Goal: Task Accomplishment & Management: Use online tool/utility

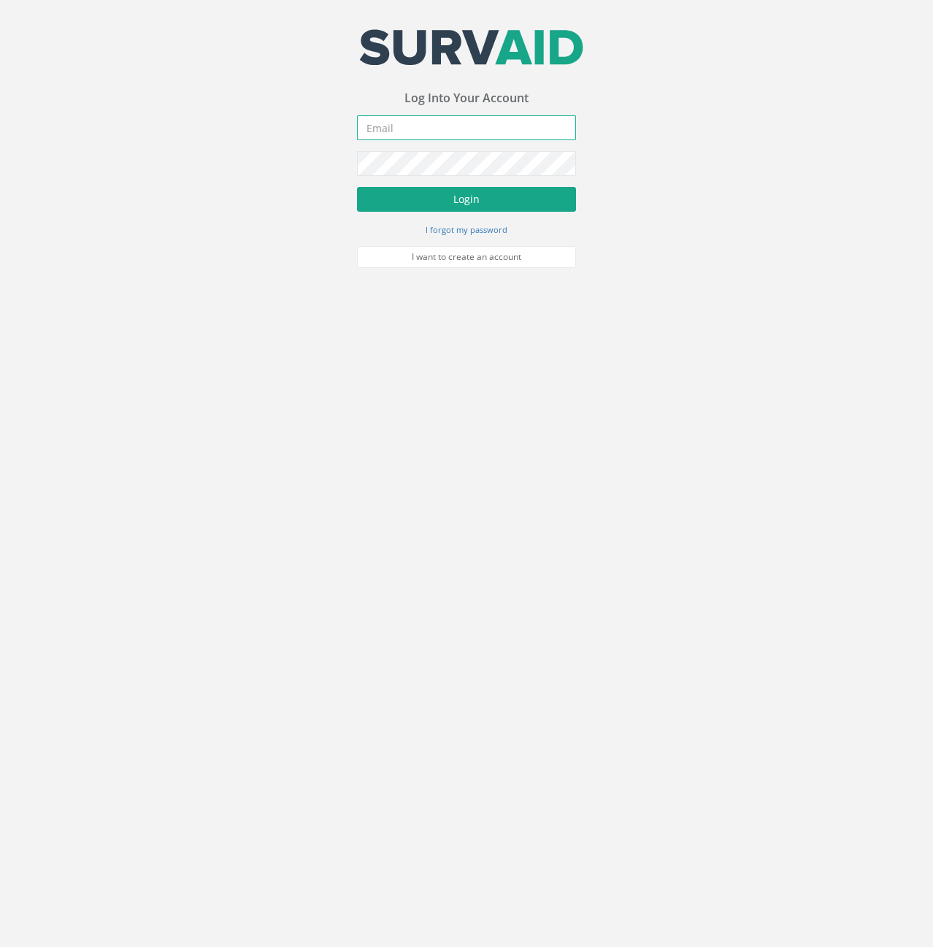
type input "[PERSON_NAME][EMAIL_ADDRESS][PERSON_NAME][DOMAIN_NAME]"
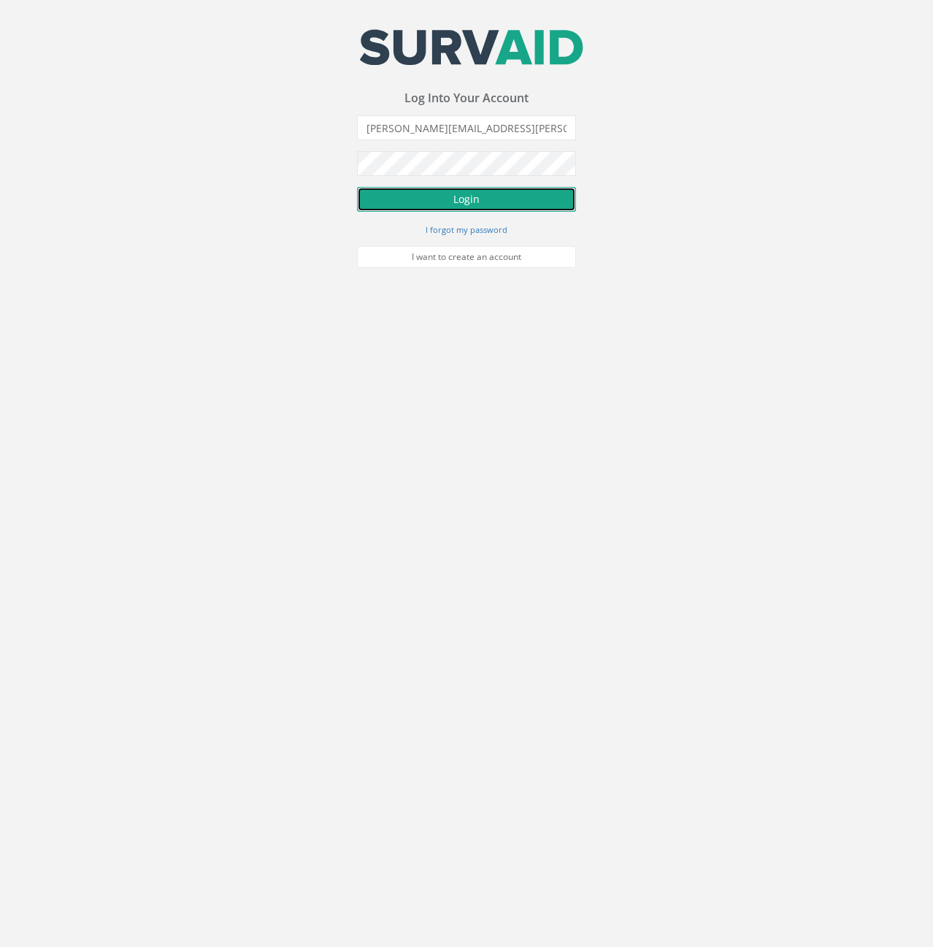
click at [444, 200] on button "Login" at bounding box center [466, 199] width 219 height 25
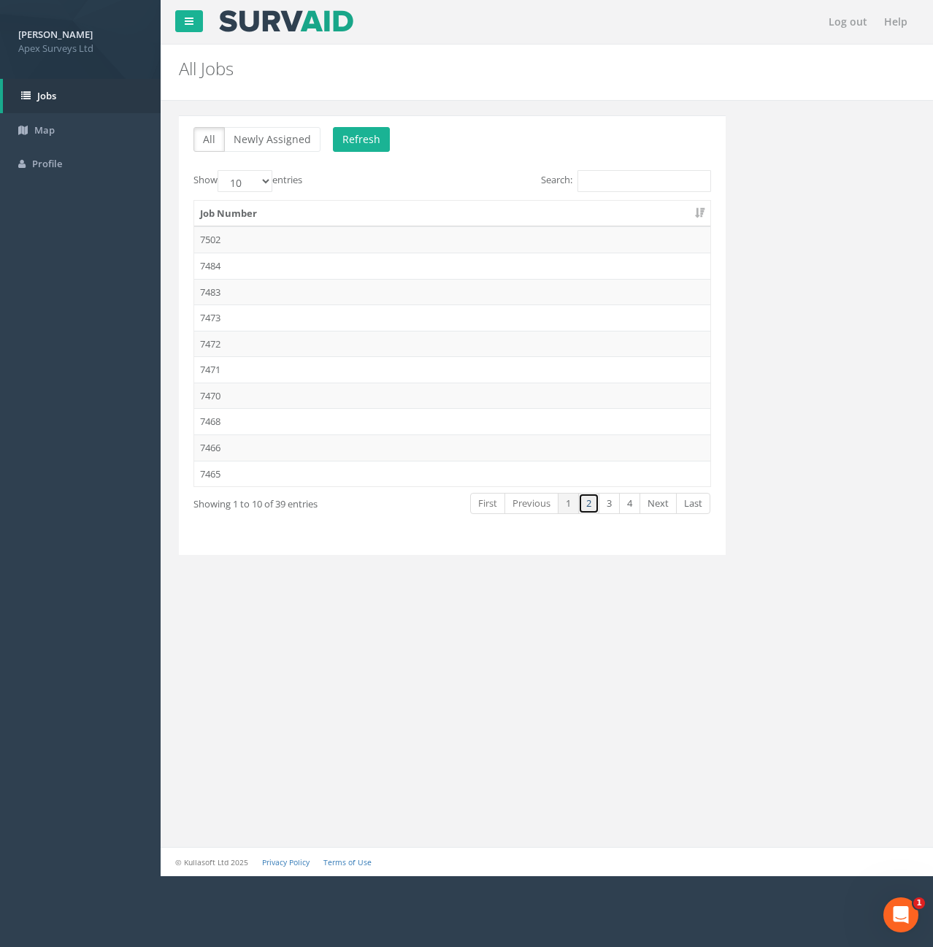
click at [590, 502] on link "2" at bounding box center [588, 503] width 21 height 21
click at [221, 417] on td "7450" at bounding box center [452, 421] width 516 height 26
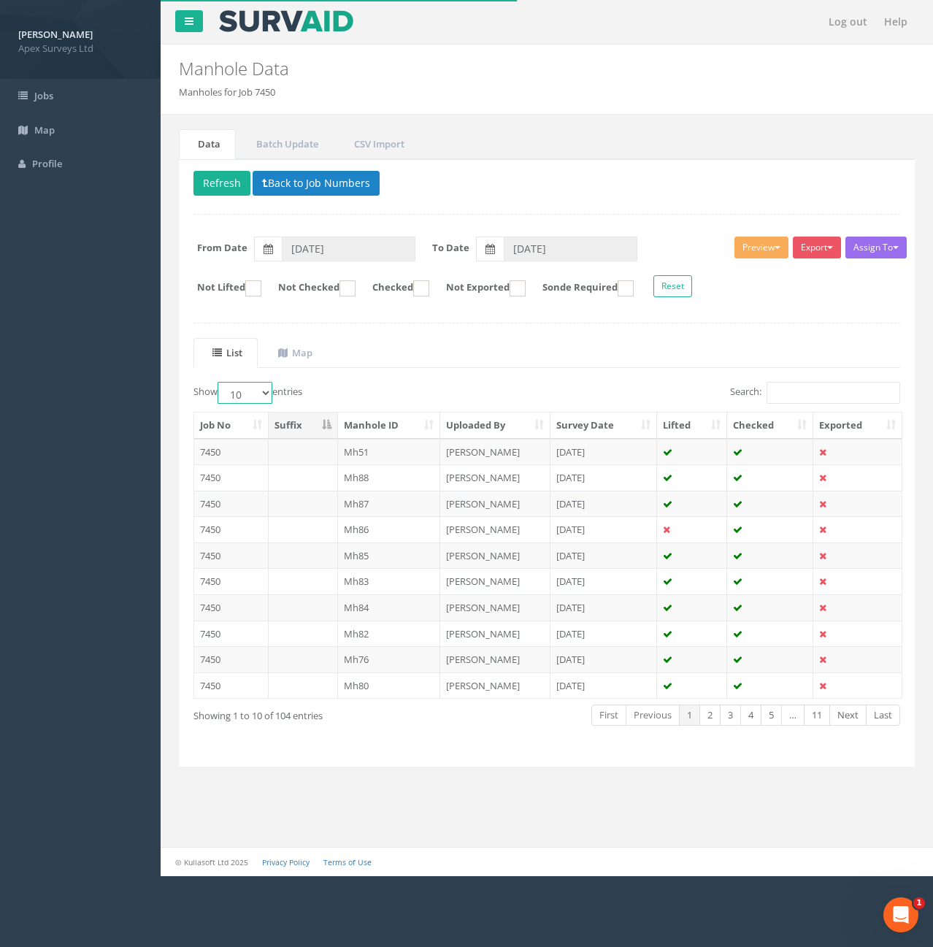
click at [263, 399] on select "10 25 50 100" at bounding box center [244, 393] width 55 height 22
select select "100"
click at [220, 382] on select "10 25 50 100" at bounding box center [244, 393] width 55 height 22
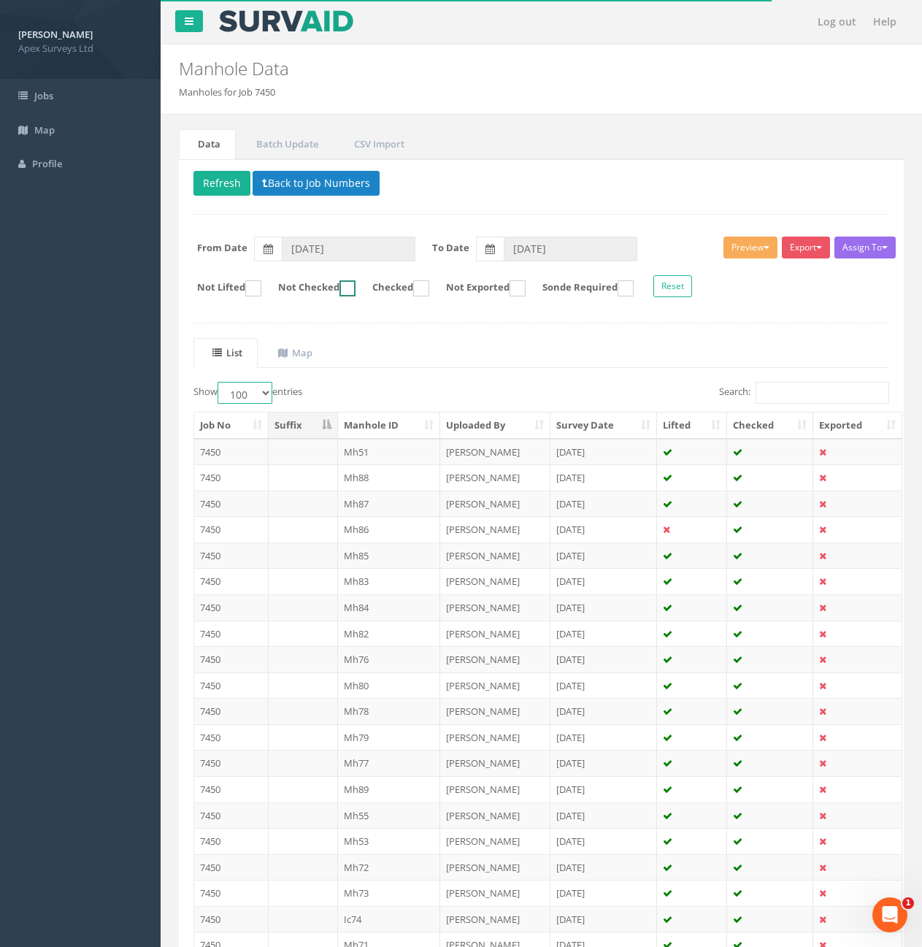
click at [355, 293] on ins at bounding box center [347, 288] width 16 height 16
checkbox input "true"
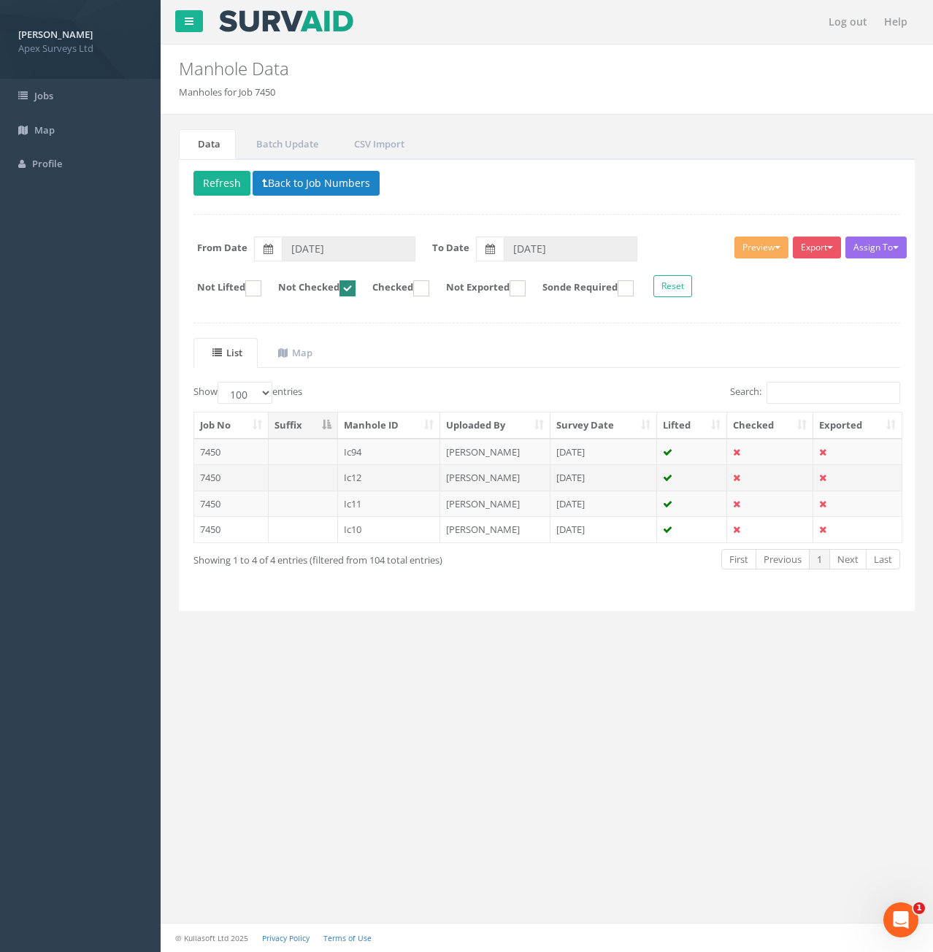
click at [309, 483] on td at bounding box center [303, 477] width 69 height 26
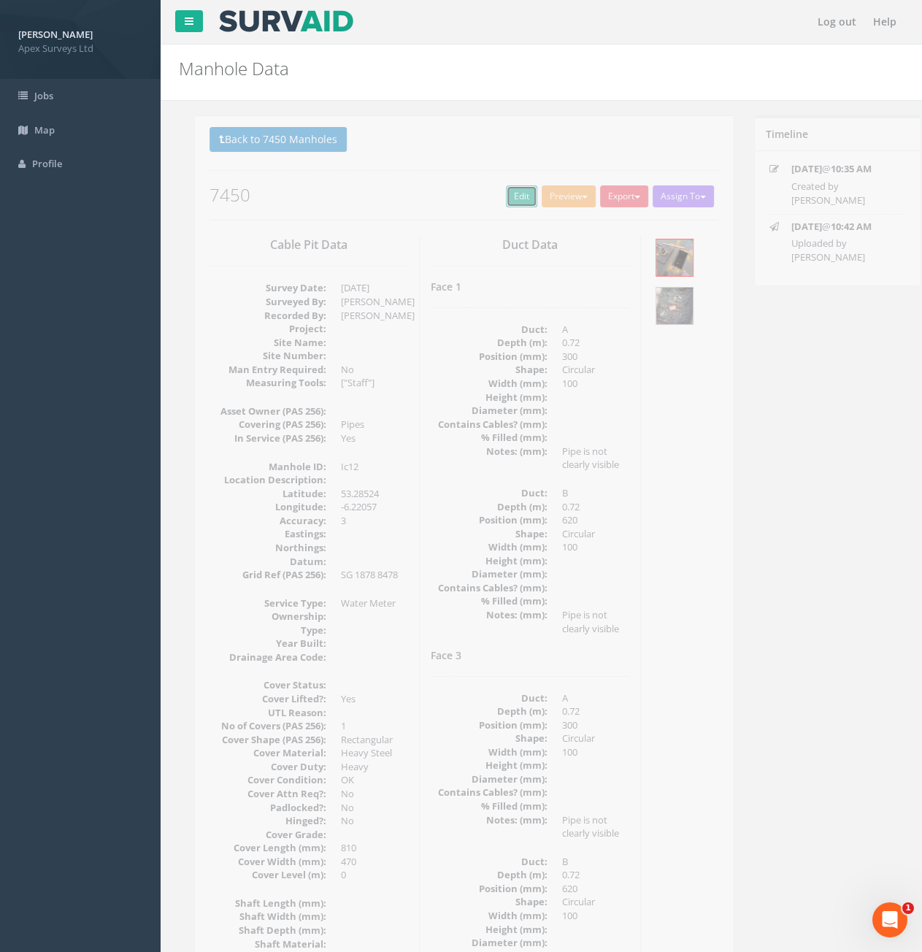
click at [512, 204] on link "Edit" at bounding box center [505, 196] width 31 height 22
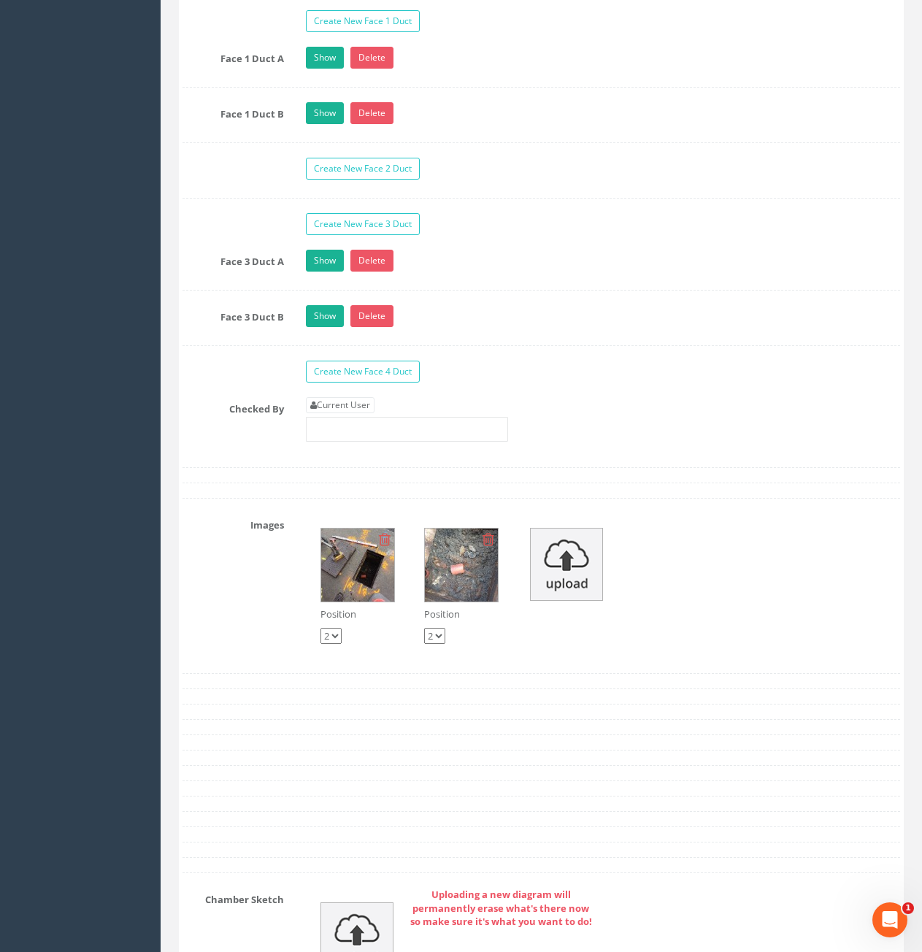
scroll to position [2481, 0]
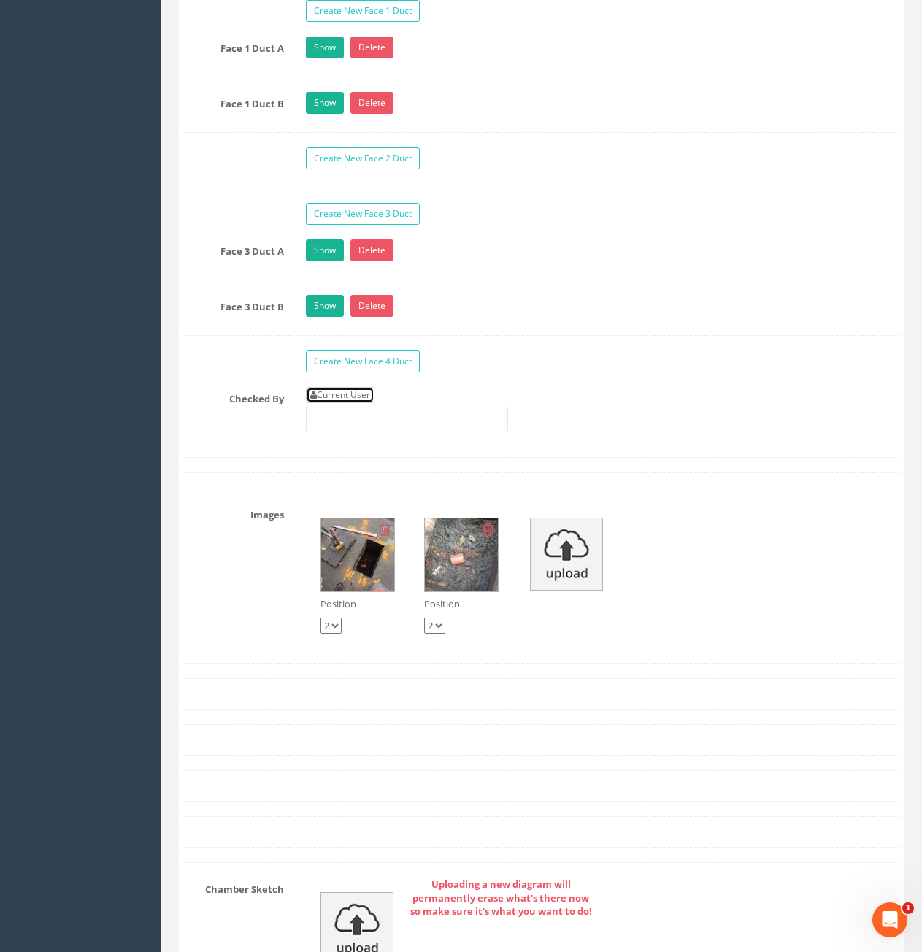
click at [363, 392] on link "Current User" at bounding box center [340, 395] width 69 height 16
type input "[PERSON_NAME]"
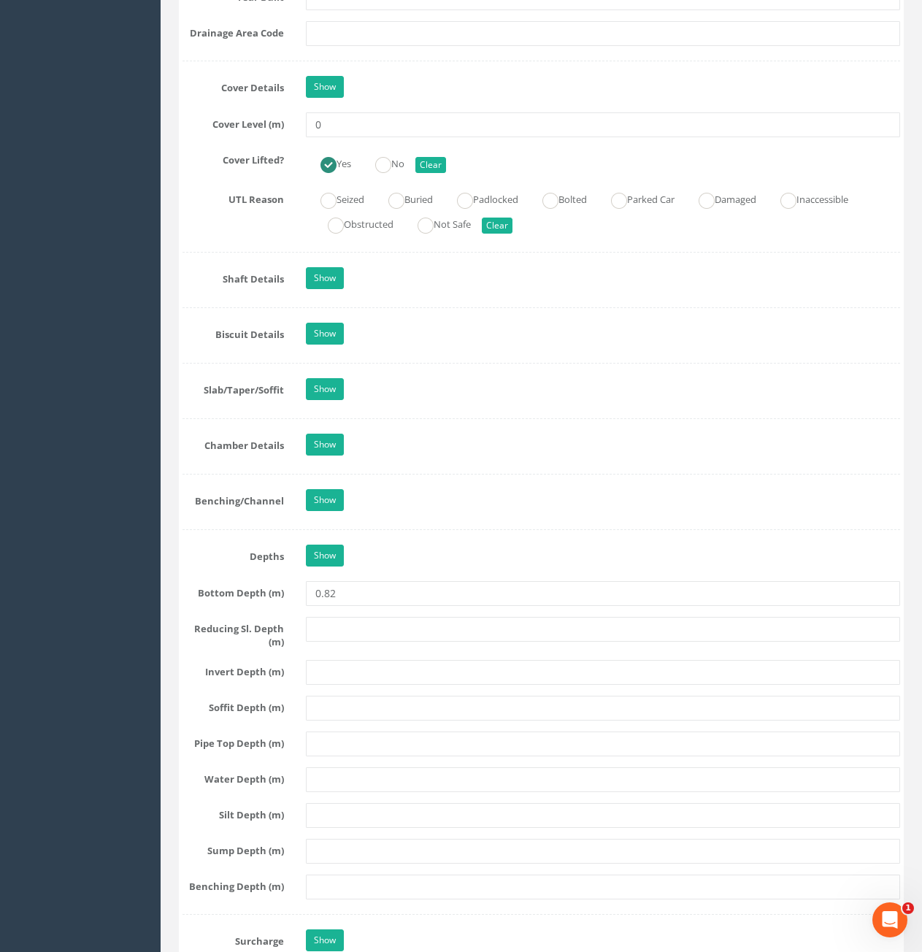
scroll to position [1022, 0]
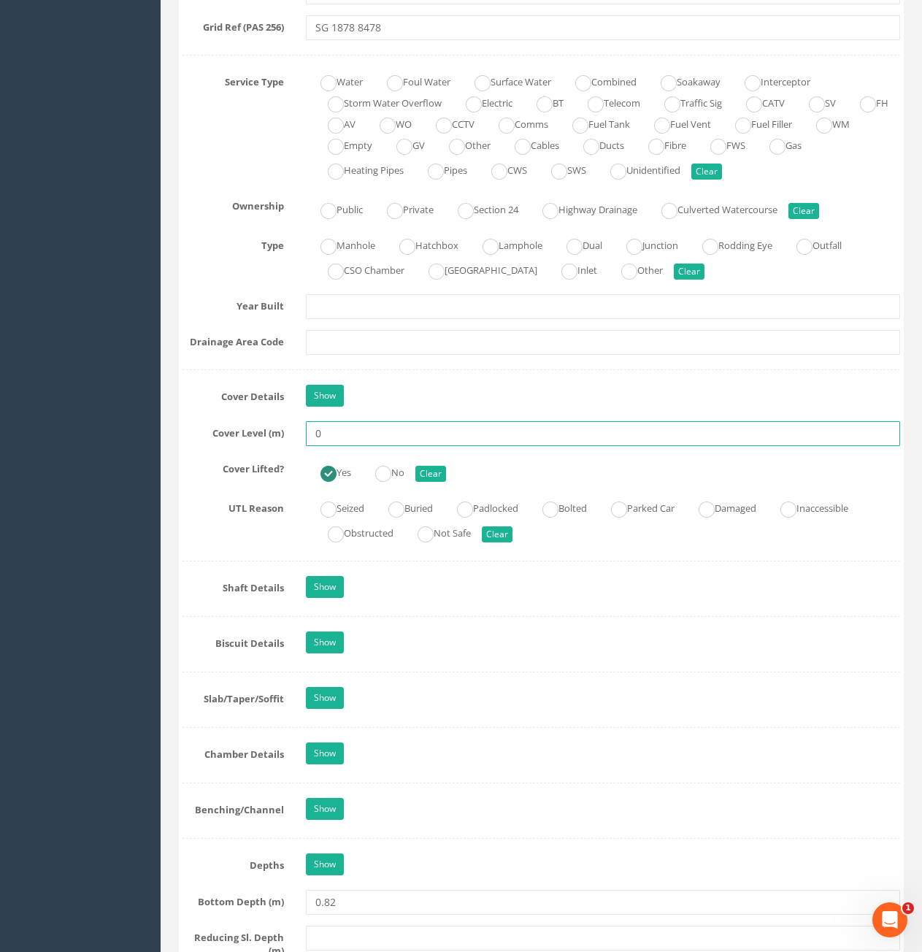
click at [432, 430] on input "0" at bounding box center [603, 433] width 594 height 25
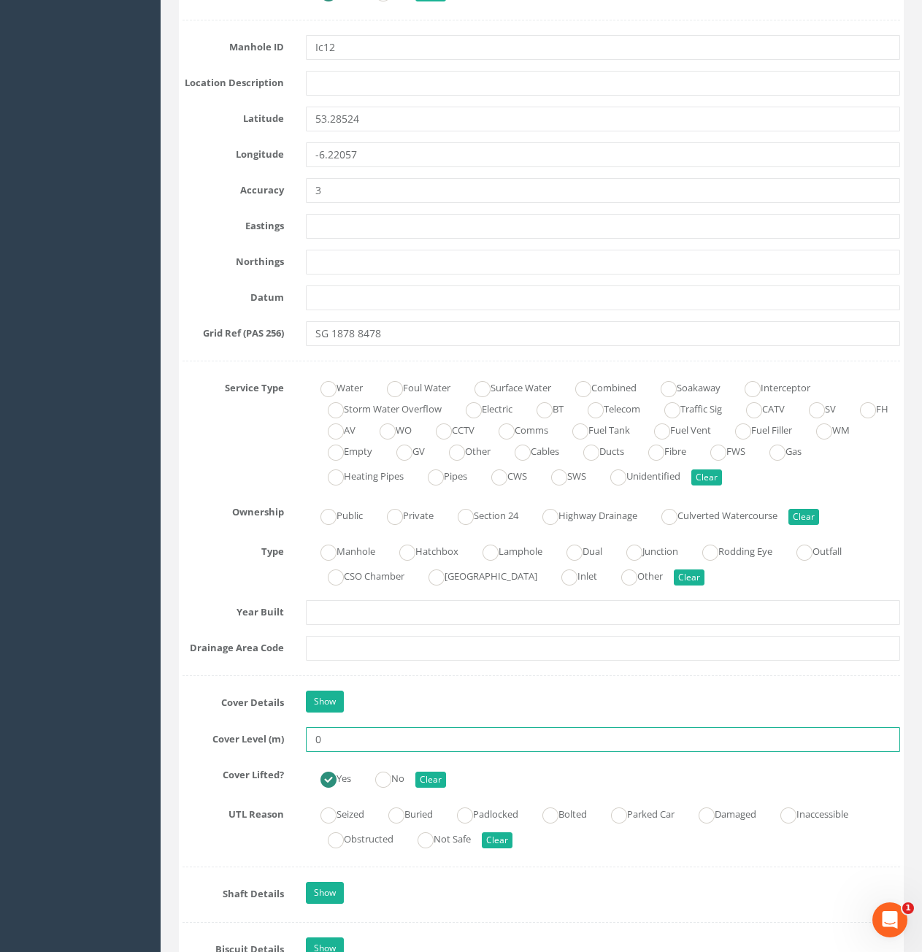
scroll to position [876, 0]
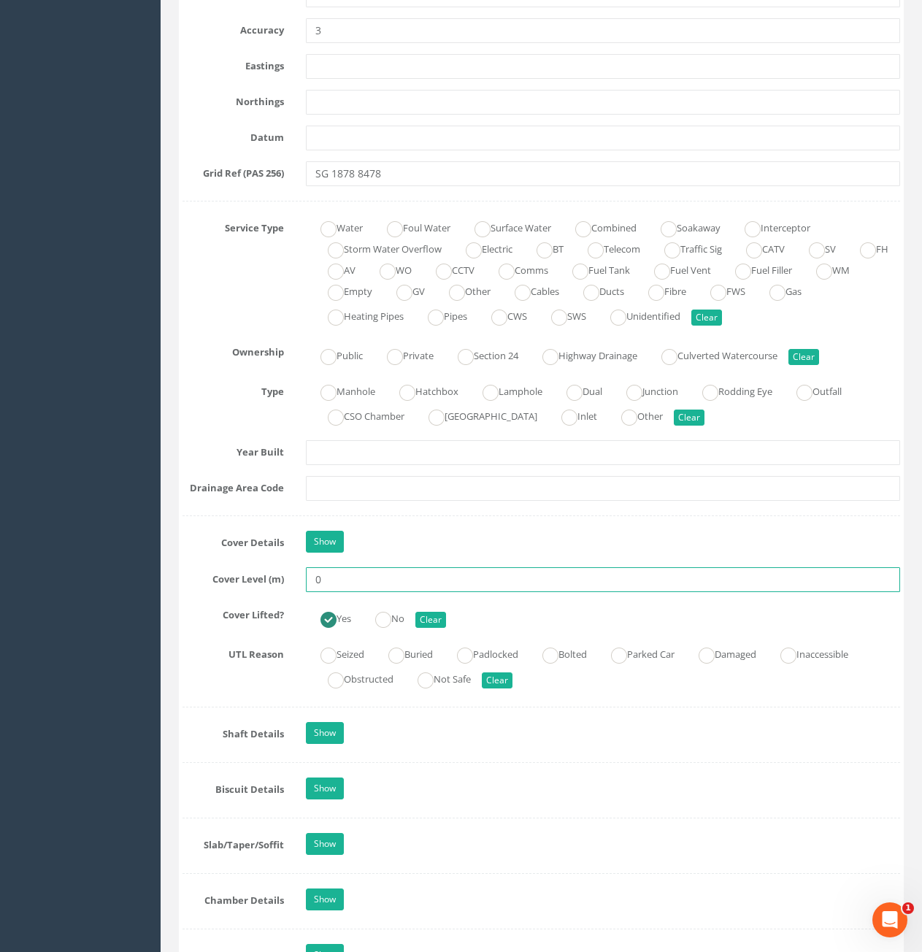
drag, startPoint x: 352, startPoint y: 579, endPoint x: 293, endPoint y: 587, distance: 58.9
click at [293, 587] on div "Cover Level (m) 0" at bounding box center [540, 579] width 739 height 25
type input "71.29"
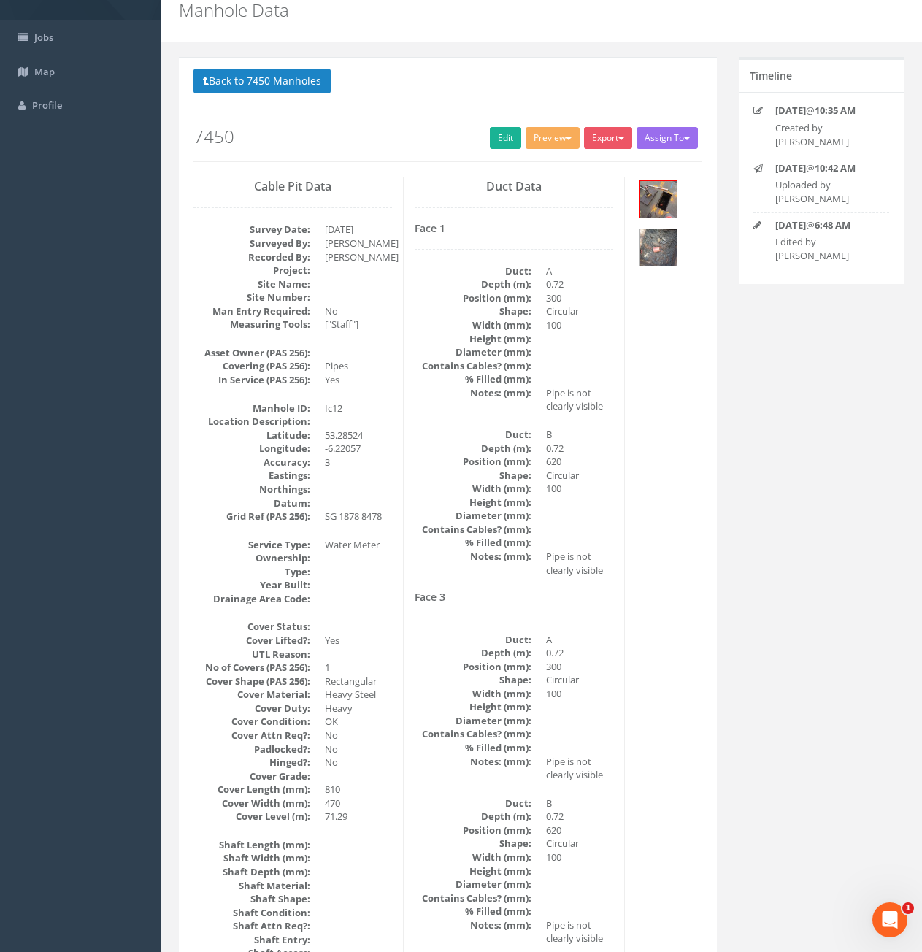
scroll to position [0, 0]
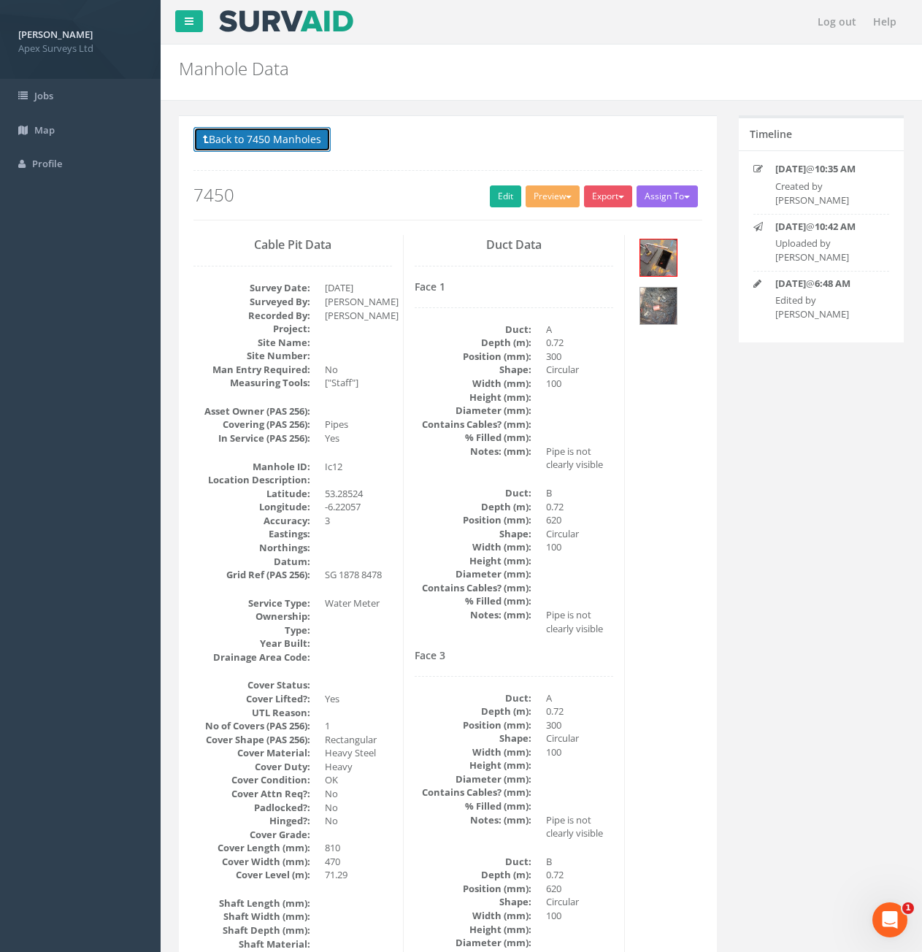
click at [232, 137] on button "Back to 7450 Manholes" at bounding box center [261, 139] width 137 height 25
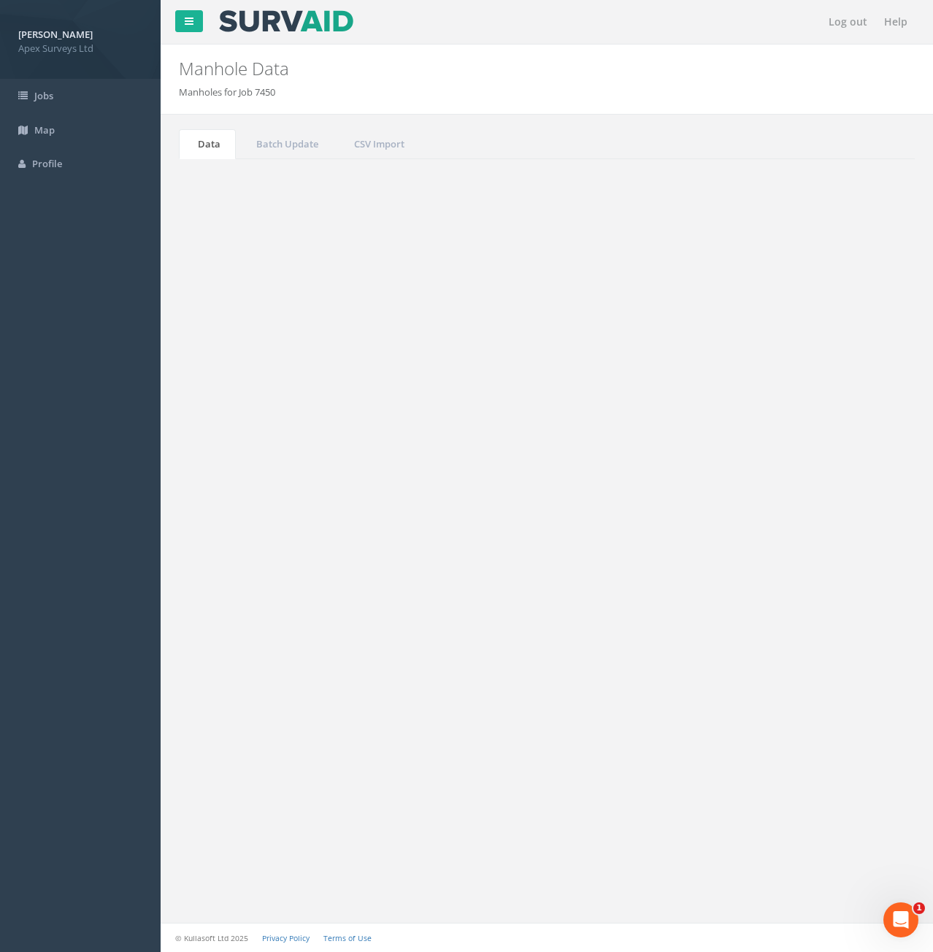
click at [219, 188] on button "Refresh" at bounding box center [221, 183] width 57 height 25
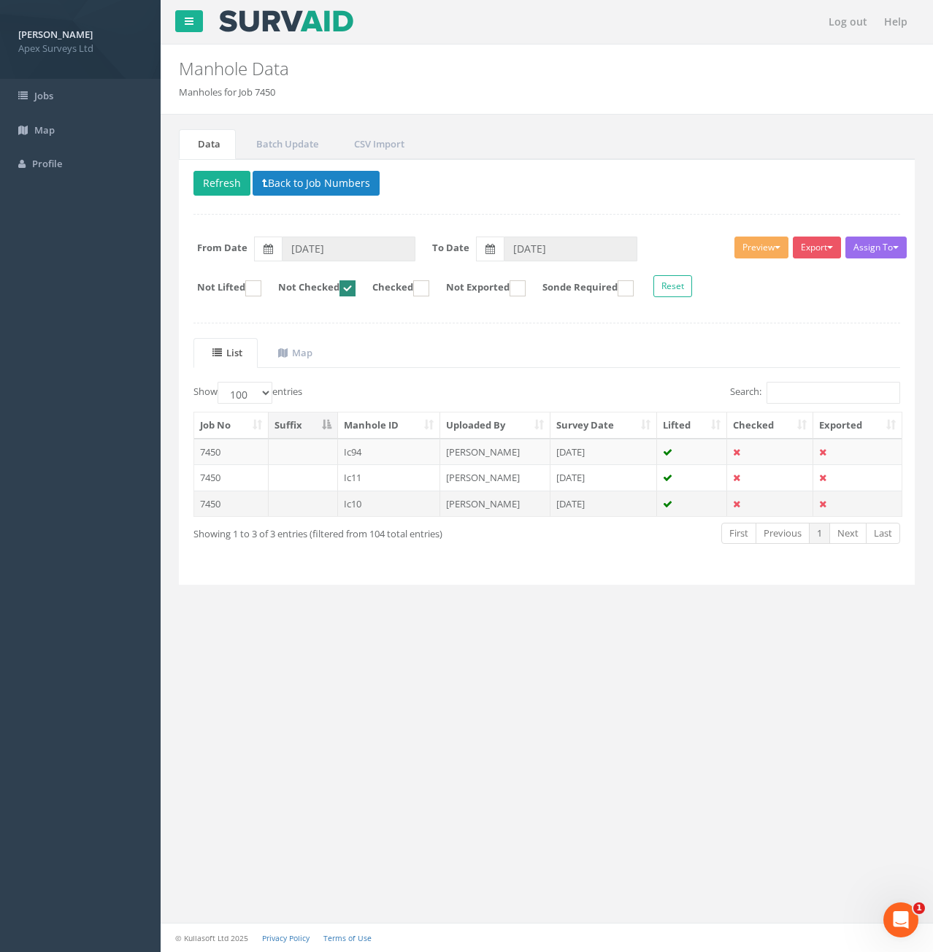
click at [304, 503] on td at bounding box center [303, 503] width 69 height 26
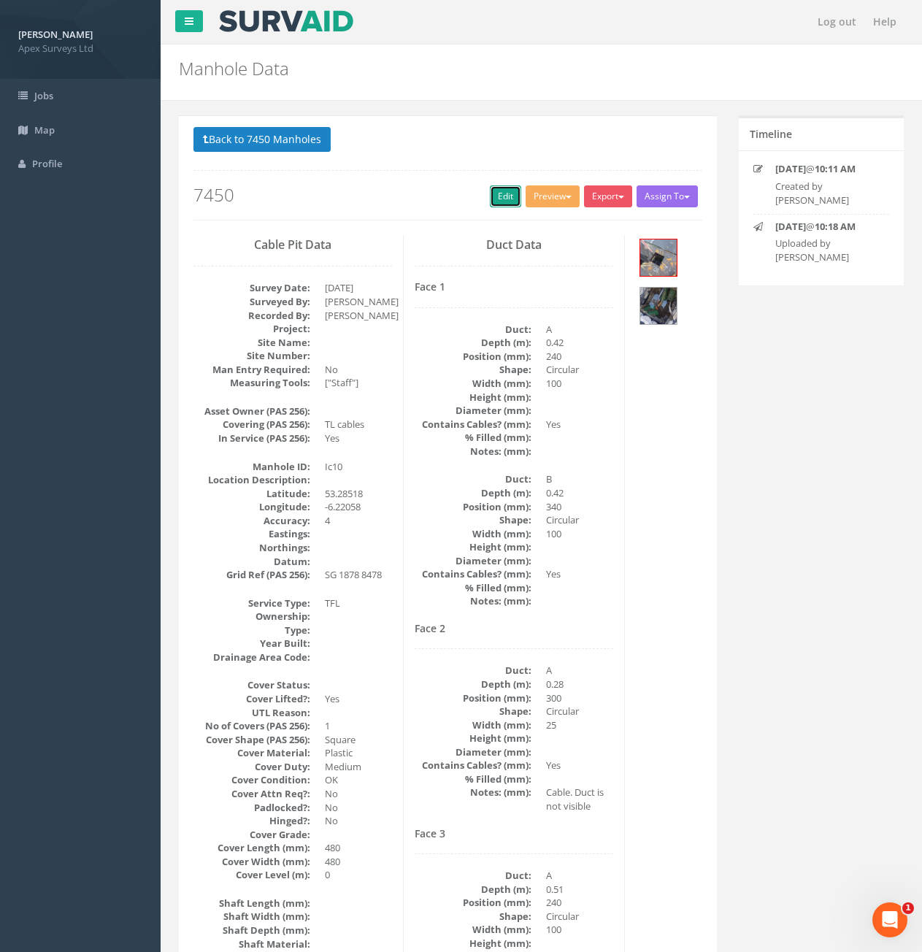
click at [500, 197] on link "Edit" at bounding box center [505, 196] width 31 height 22
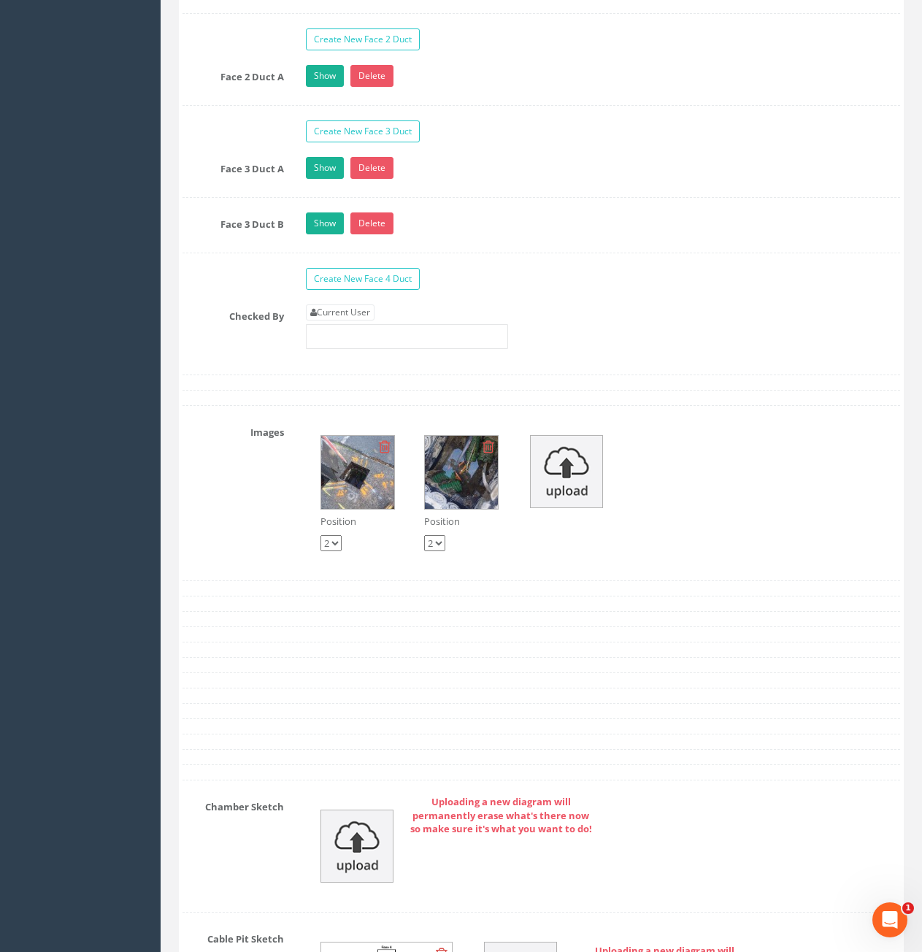
scroll to position [2627, 0]
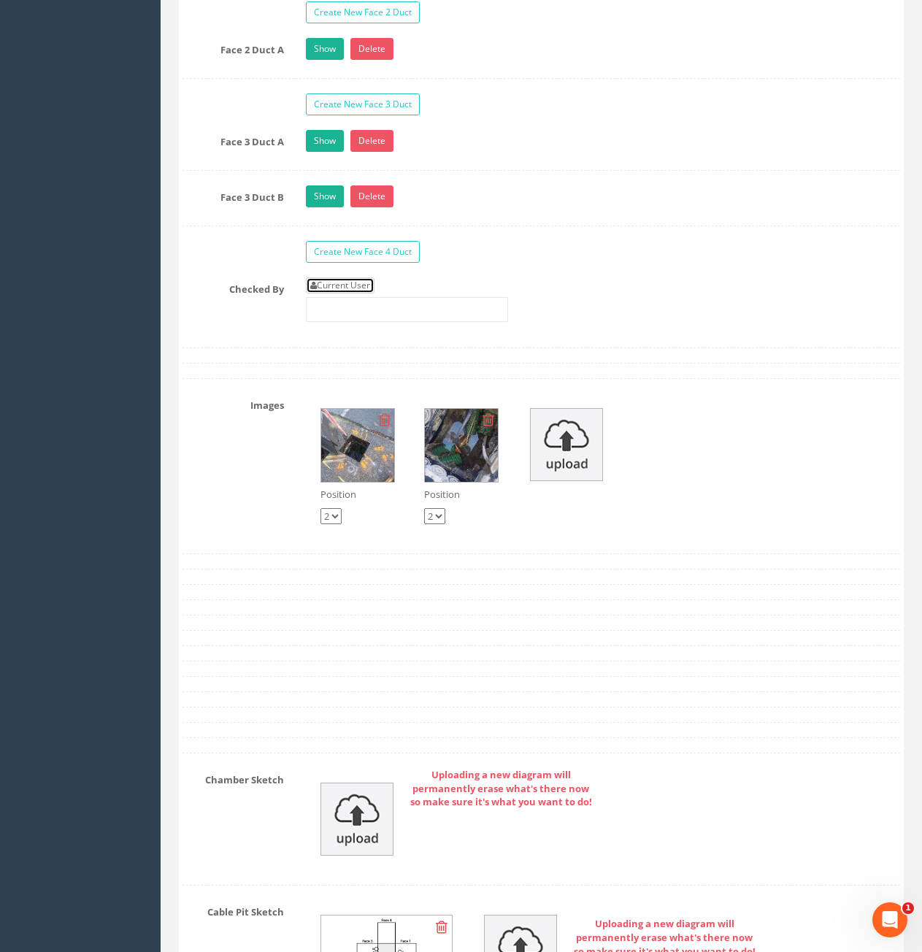
click at [349, 286] on link "Current User" at bounding box center [340, 285] width 69 height 16
type input "[PERSON_NAME]"
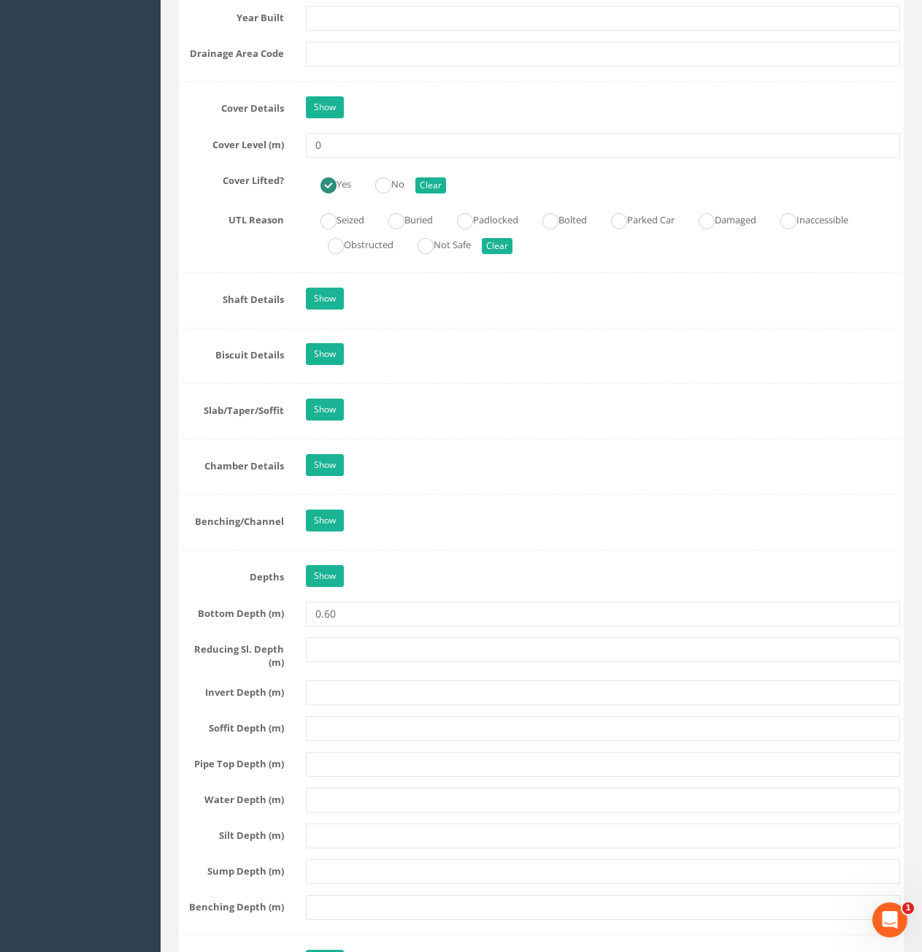
scroll to position [1022, 0]
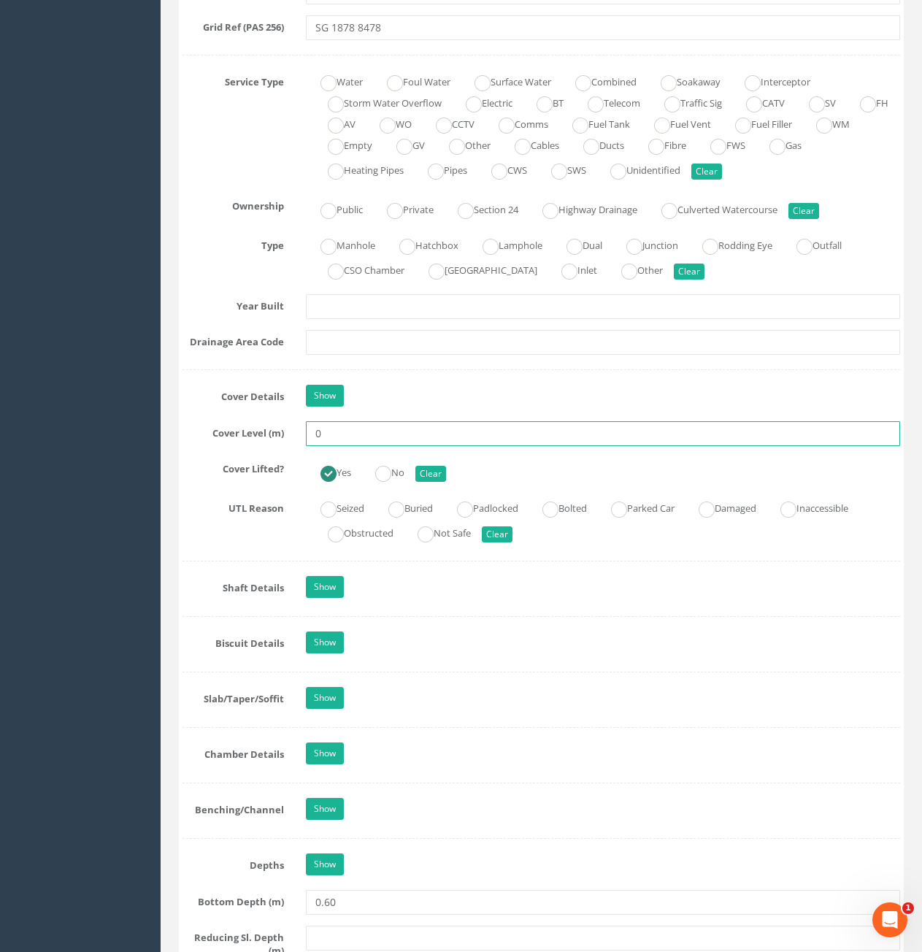
drag, startPoint x: 351, startPoint y: 437, endPoint x: 307, endPoint y: 447, distance: 45.0
click at [307, 447] on div "Job Number 7450 Job Number Suffix Survey Date [DATE] Surveyed By [PERSON_NAME] …" at bounding box center [540, 593] width 717 height 2752
type input "71.33"
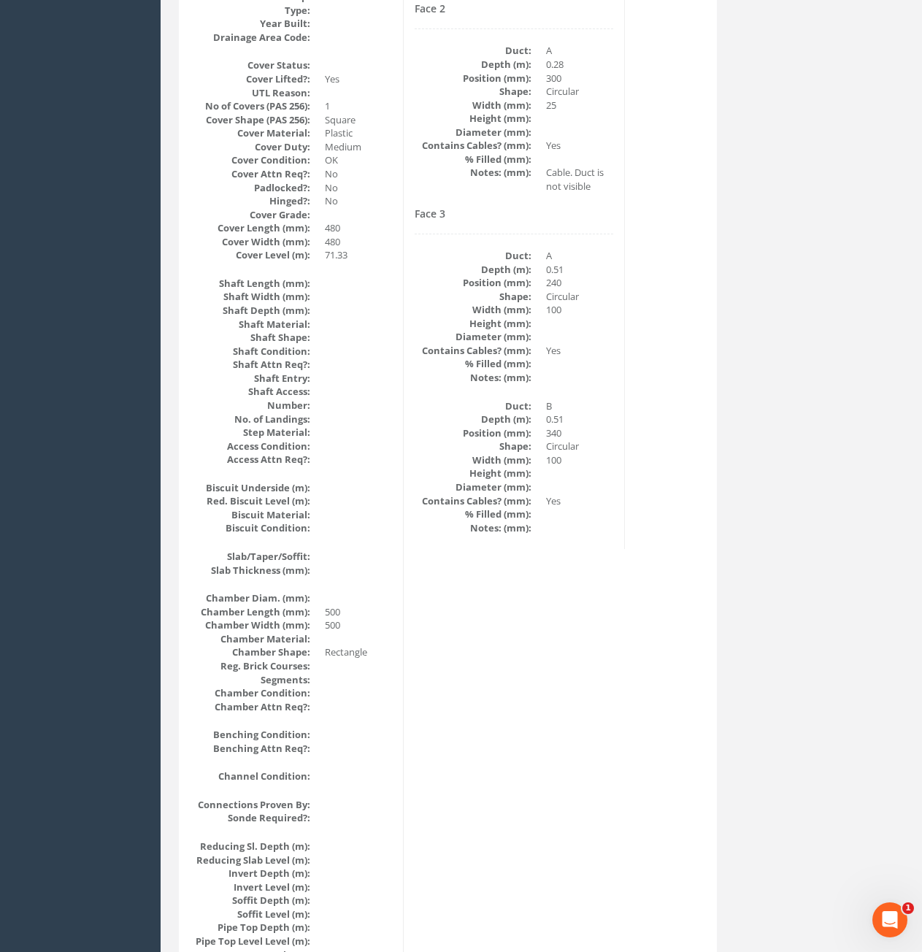
scroll to position [36, 0]
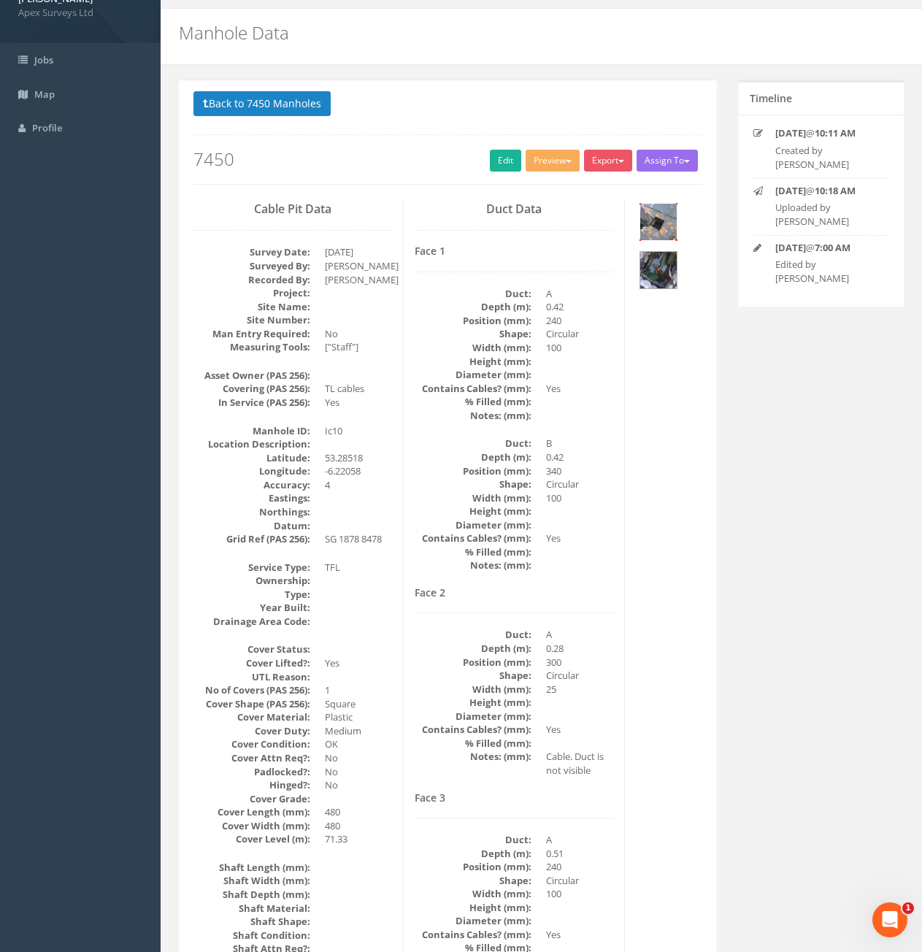
click at [668, 225] on img at bounding box center [658, 222] width 36 height 36
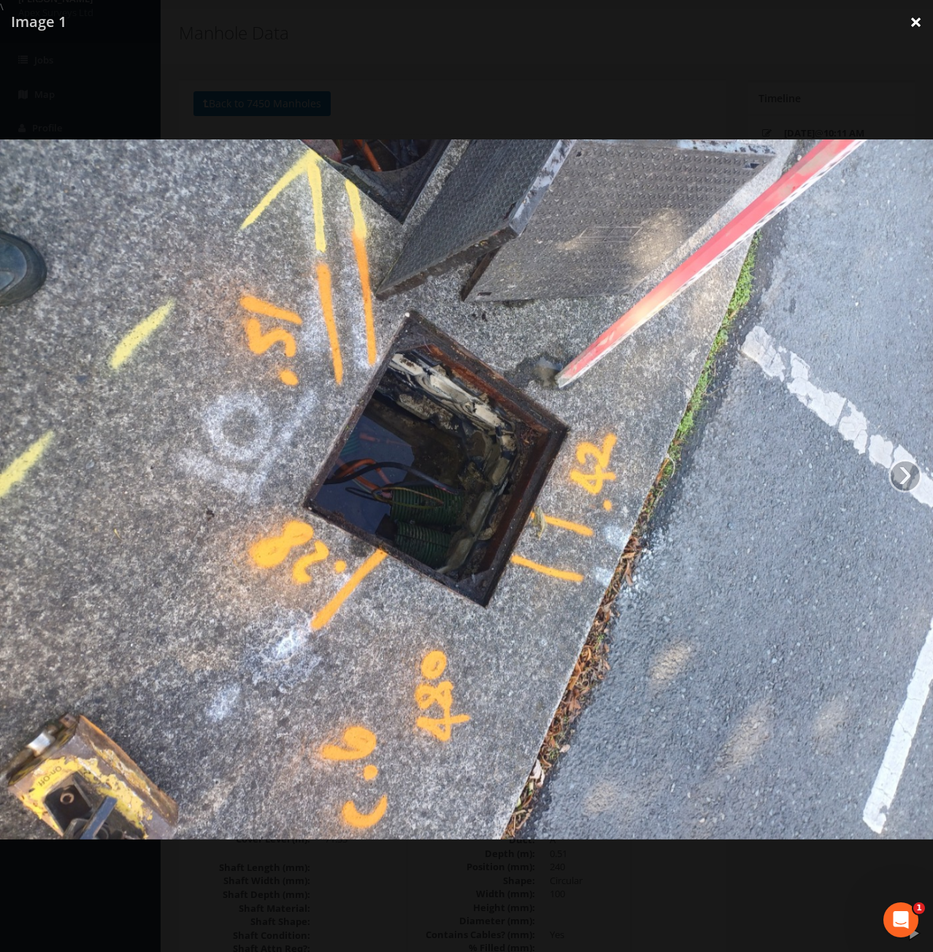
click at [913, 24] on link "×" at bounding box center [915, 22] width 34 height 44
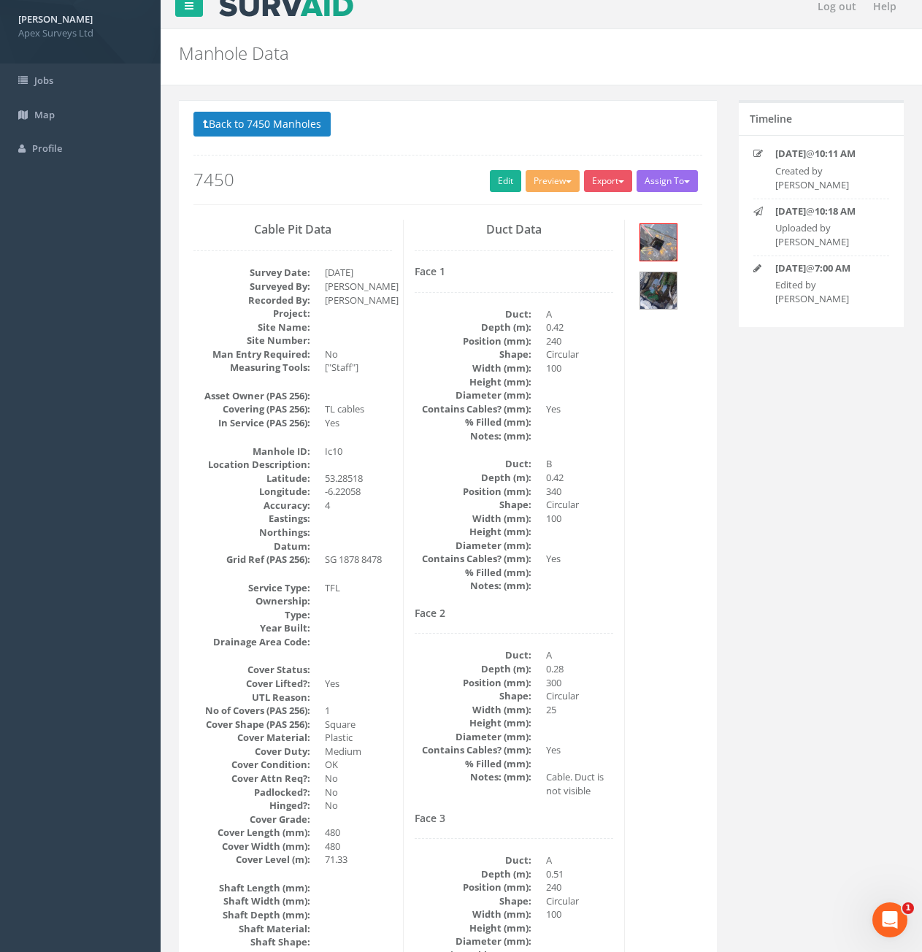
scroll to position [0, 0]
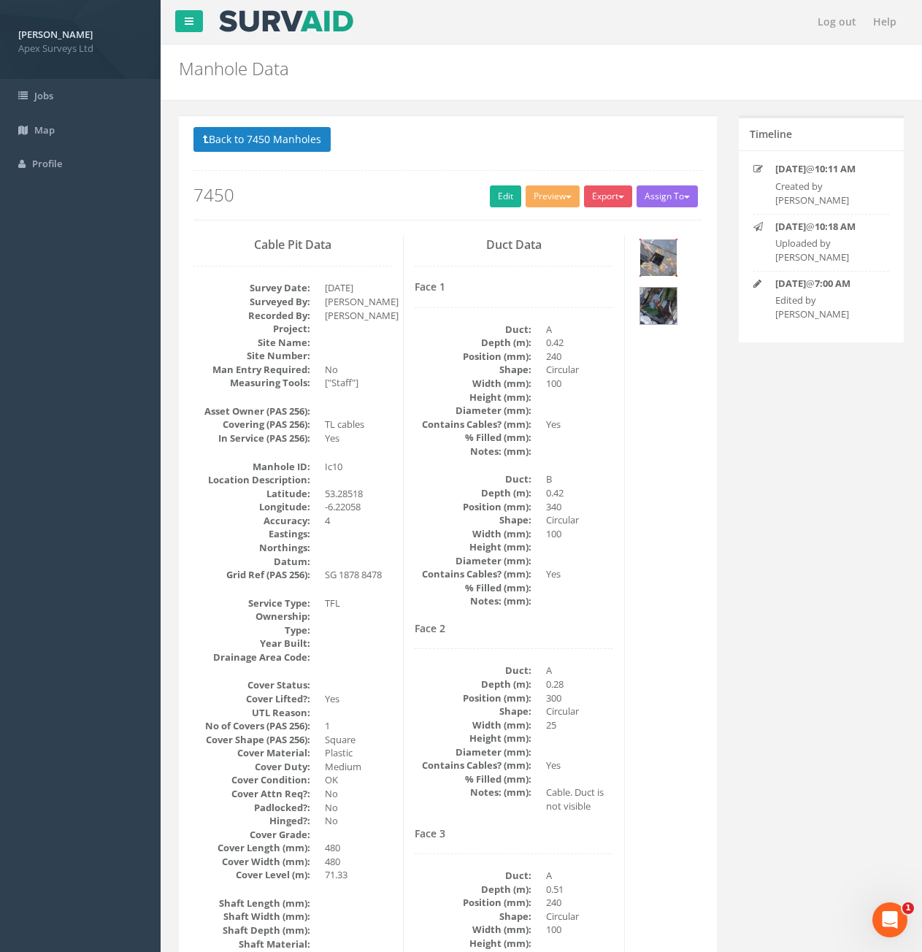
click at [666, 257] on img at bounding box center [658, 257] width 36 height 36
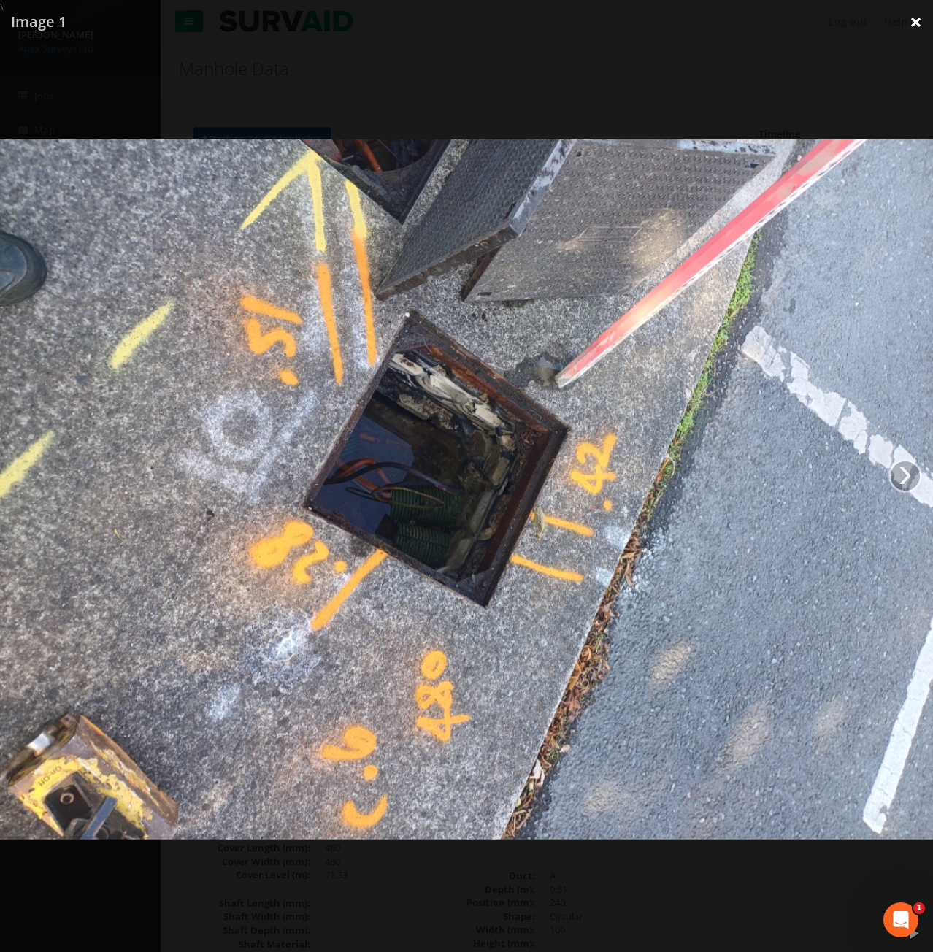
click at [911, 28] on link "×" at bounding box center [915, 22] width 34 height 44
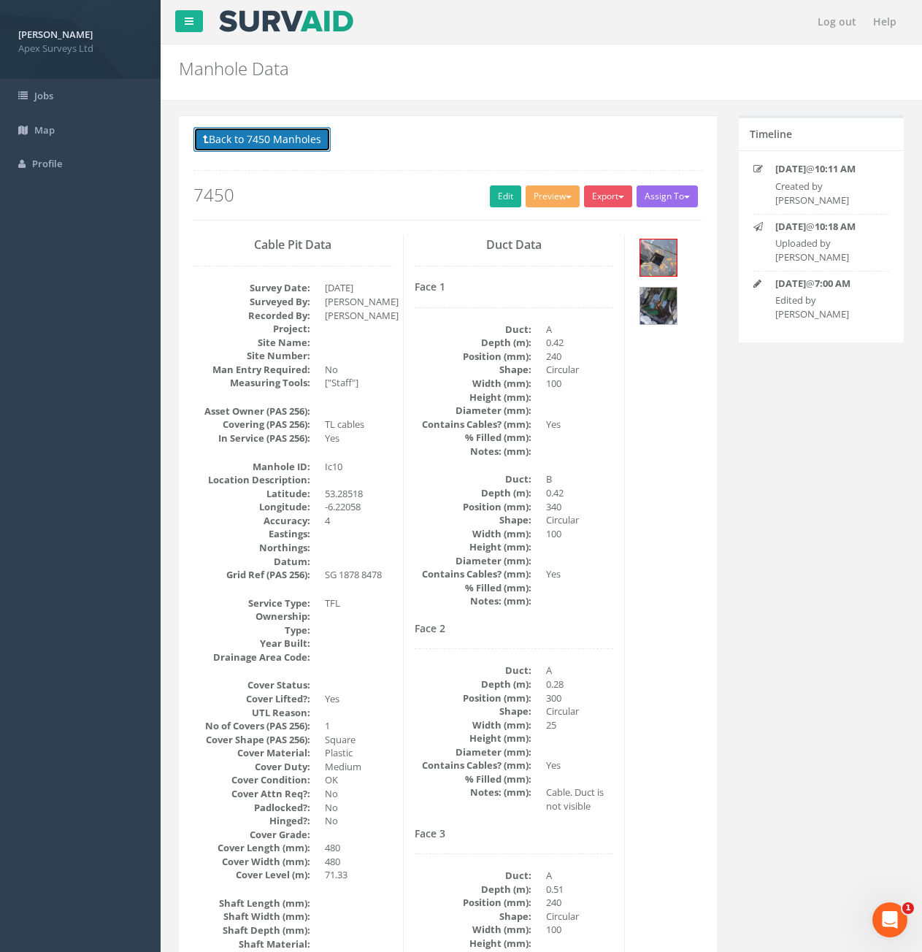
click at [234, 148] on button "Back to 7450 Manholes" at bounding box center [261, 139] width 137 height 25
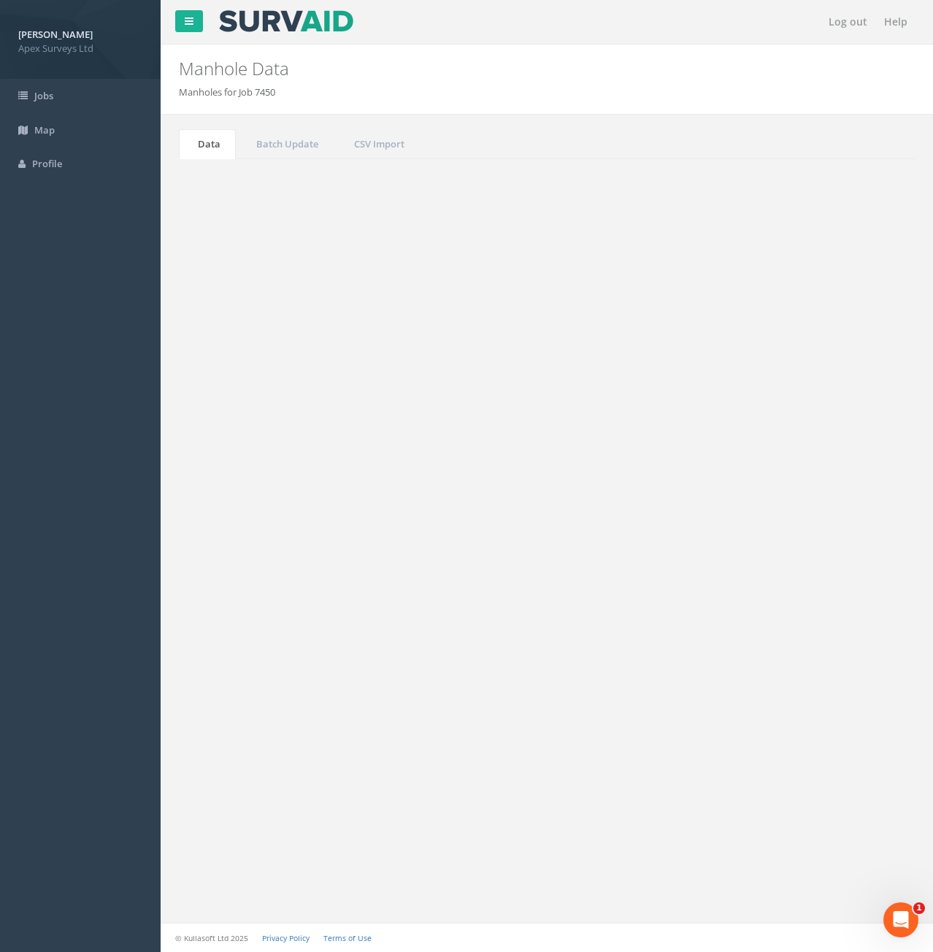
click at [220, 183] on button "Refresh" at bounding box center [221, 183] width 57 height 25
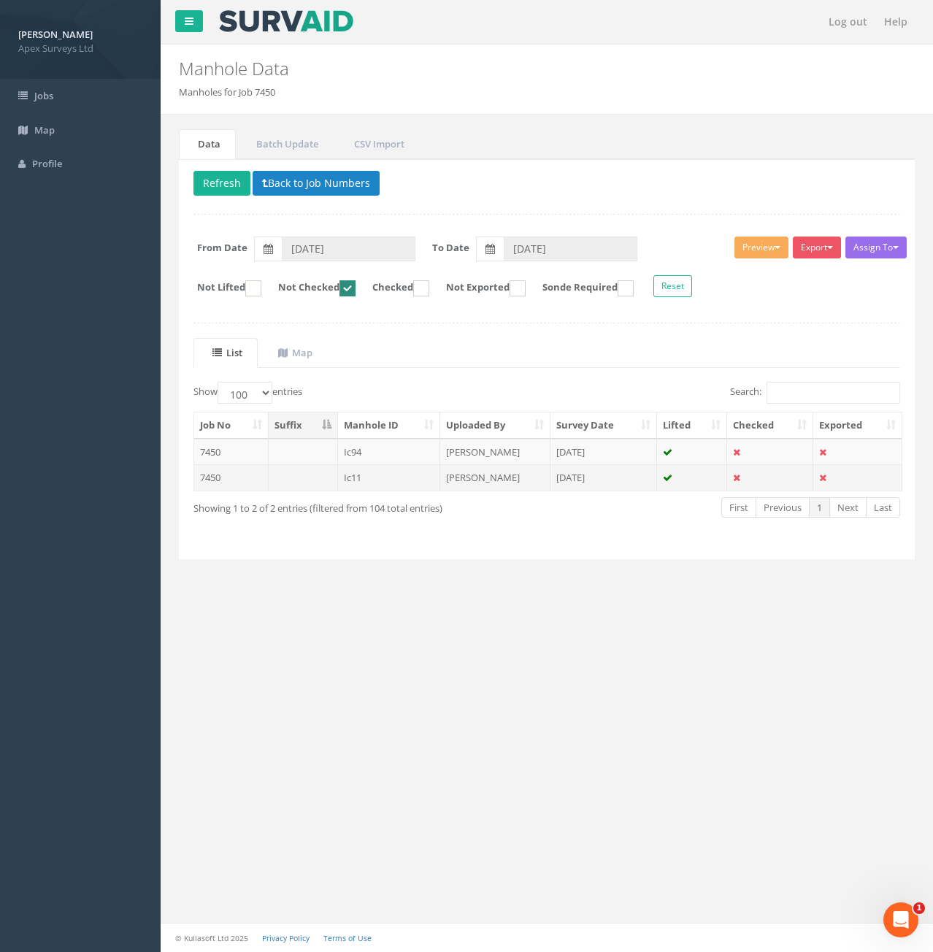
click at [285, 479] on td at bounding box center [303, 477] width 69 height 26
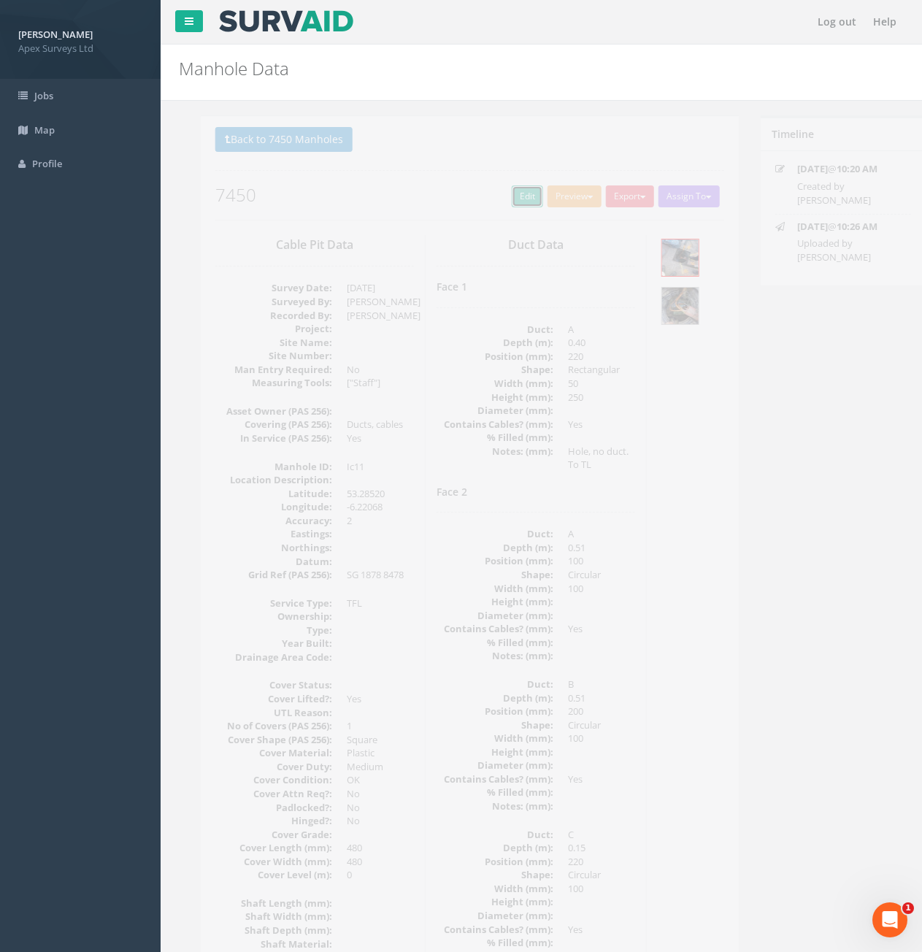
click at [502, 198] on link "Edit" at bounding box center [505, 196] width 31 height 22
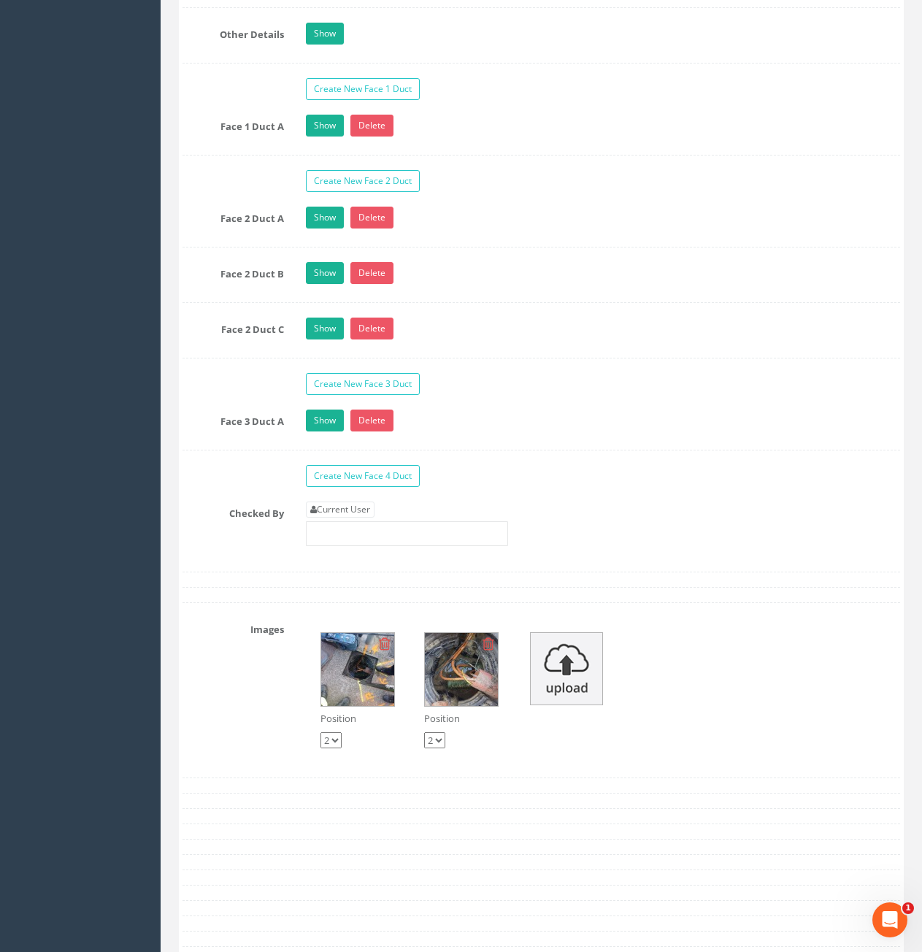
scroll to position [2408, 0]
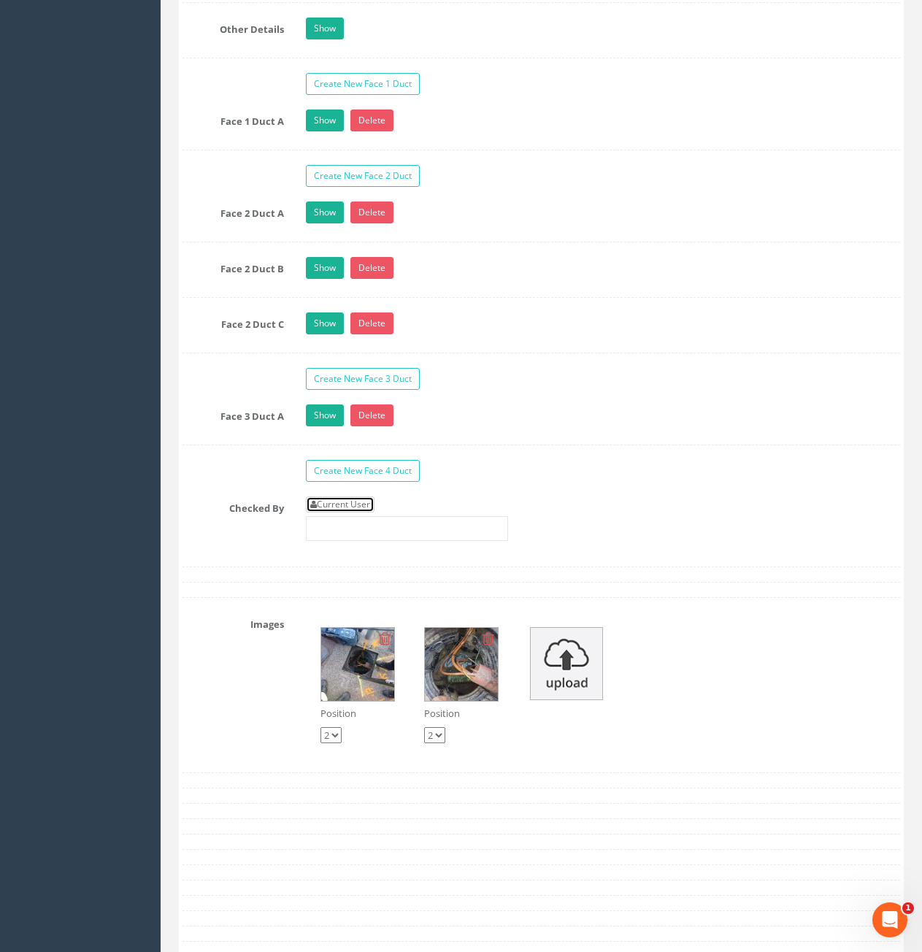
click at [360, 506] on link "Current User" at bounding box center [340, 504] width 69 height 16
type input "[PERSON_NAME]"
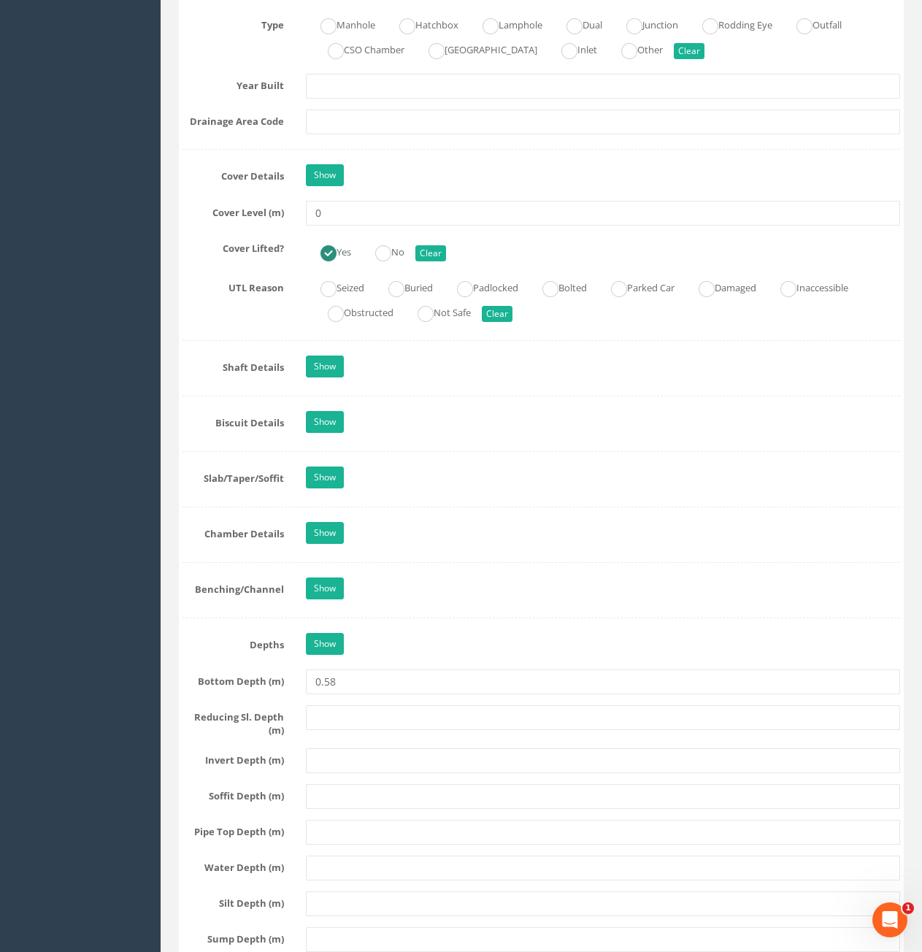
scroll to position [1241, 0]
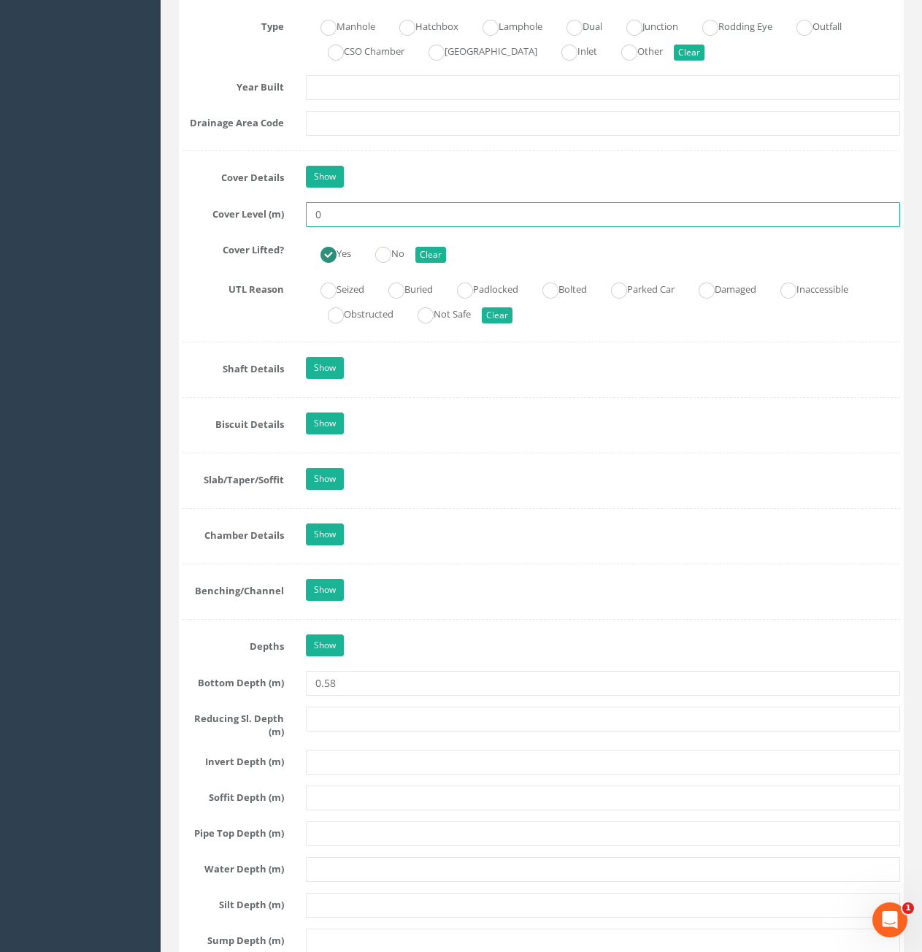
drag, startPoint x: 344, startPoint y: 209, endPoint x: 299, endPoint y: 223, distance: 47.5
click at [299, 223] on div "0" at bounding box center [603, 214] width 616 height 25
type input "71.34"
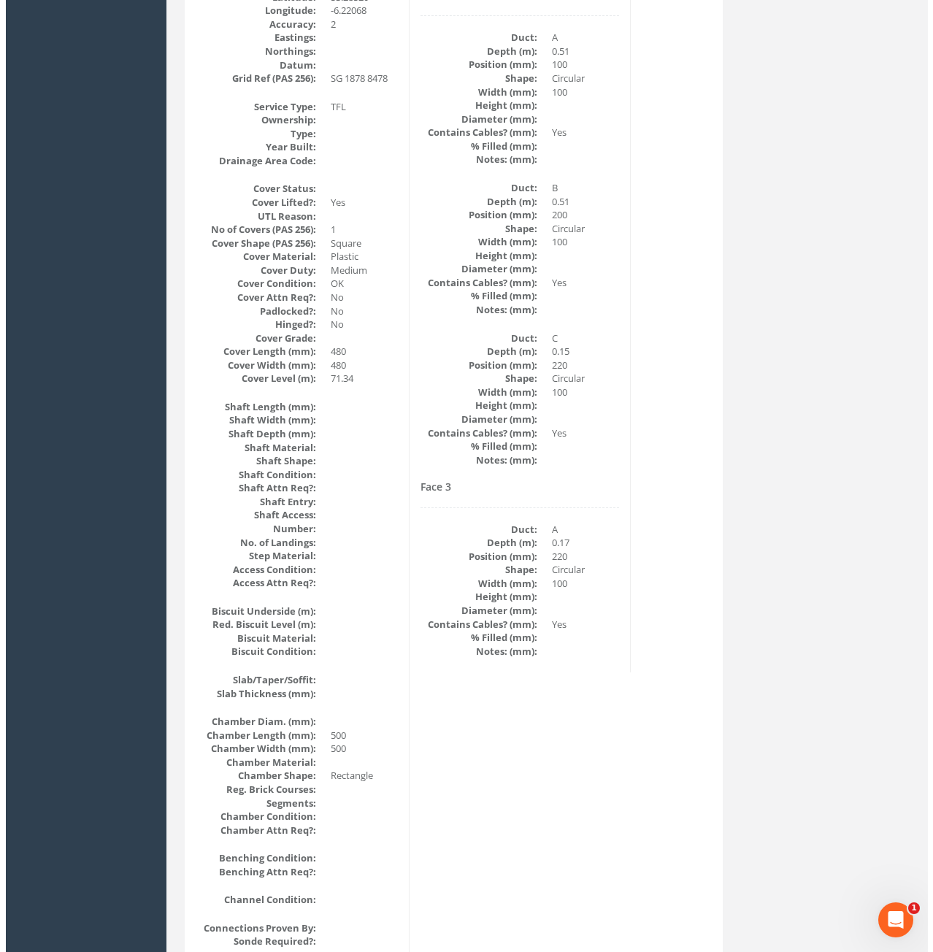
scroll to position [0, 0]
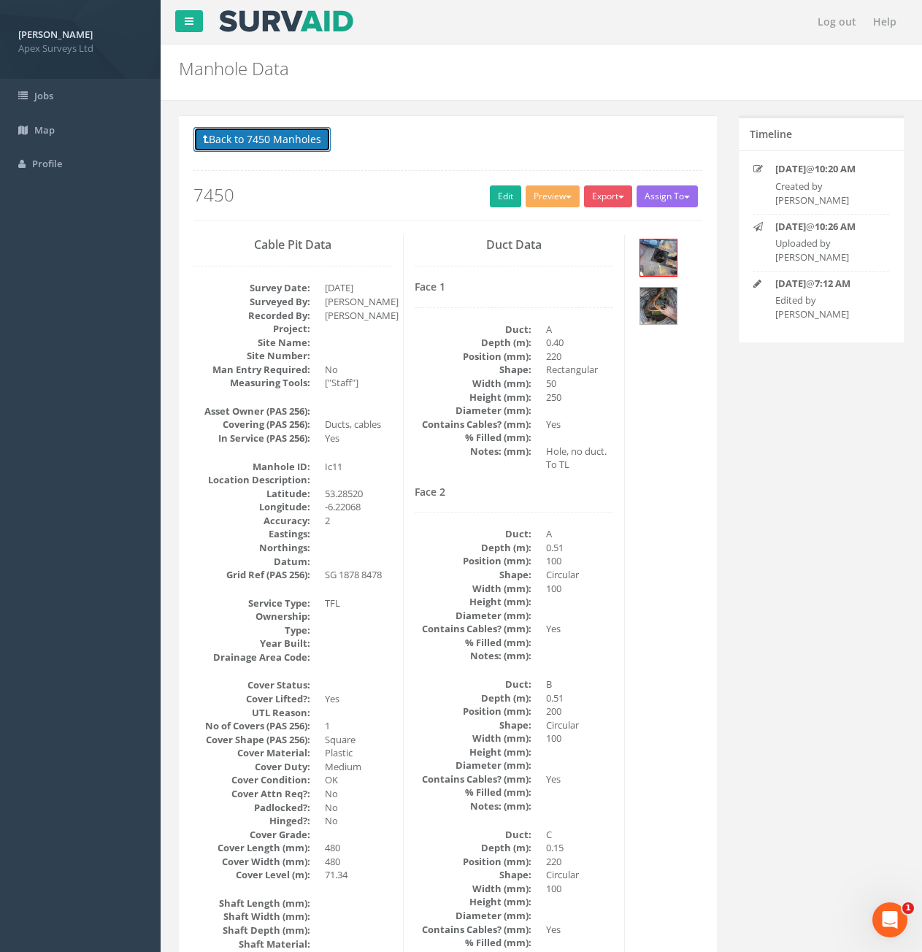
click at [211, 135] on button "Back to 7450 Manholes" at bounding box center [261, 139] width 137 height 25
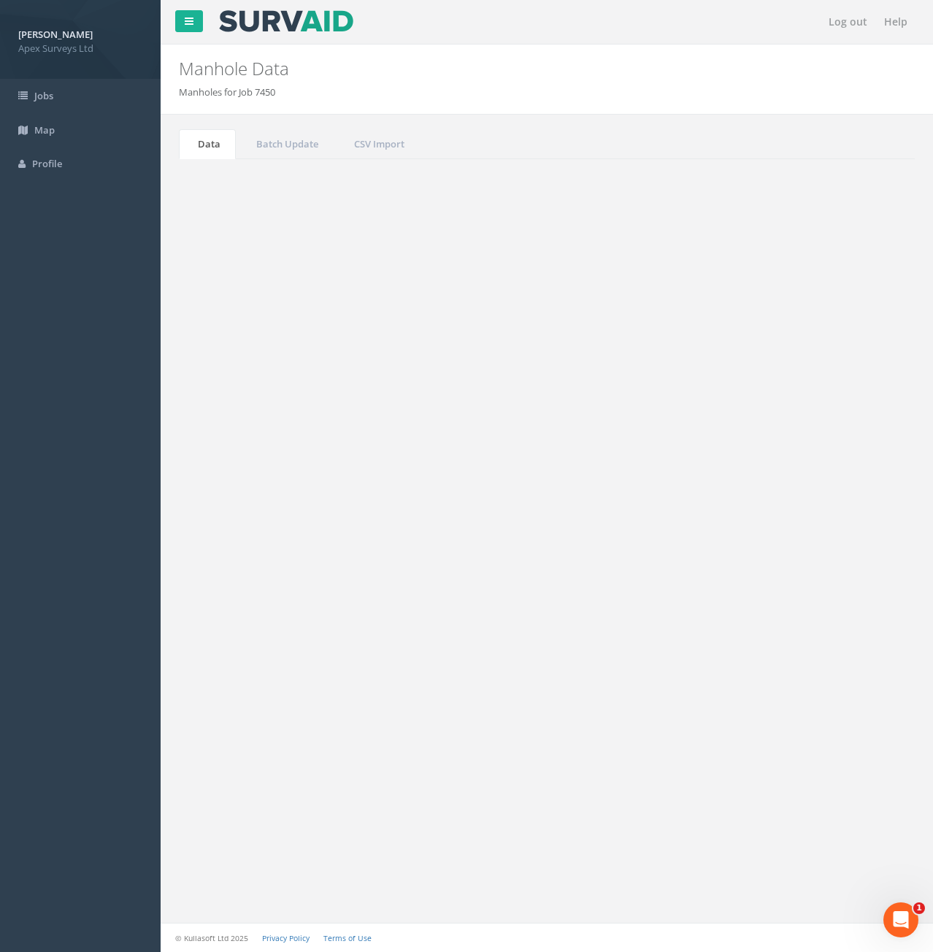
click at [223, 181] on button "Refresh" at bounding box center [221, 183] width 57 height 25
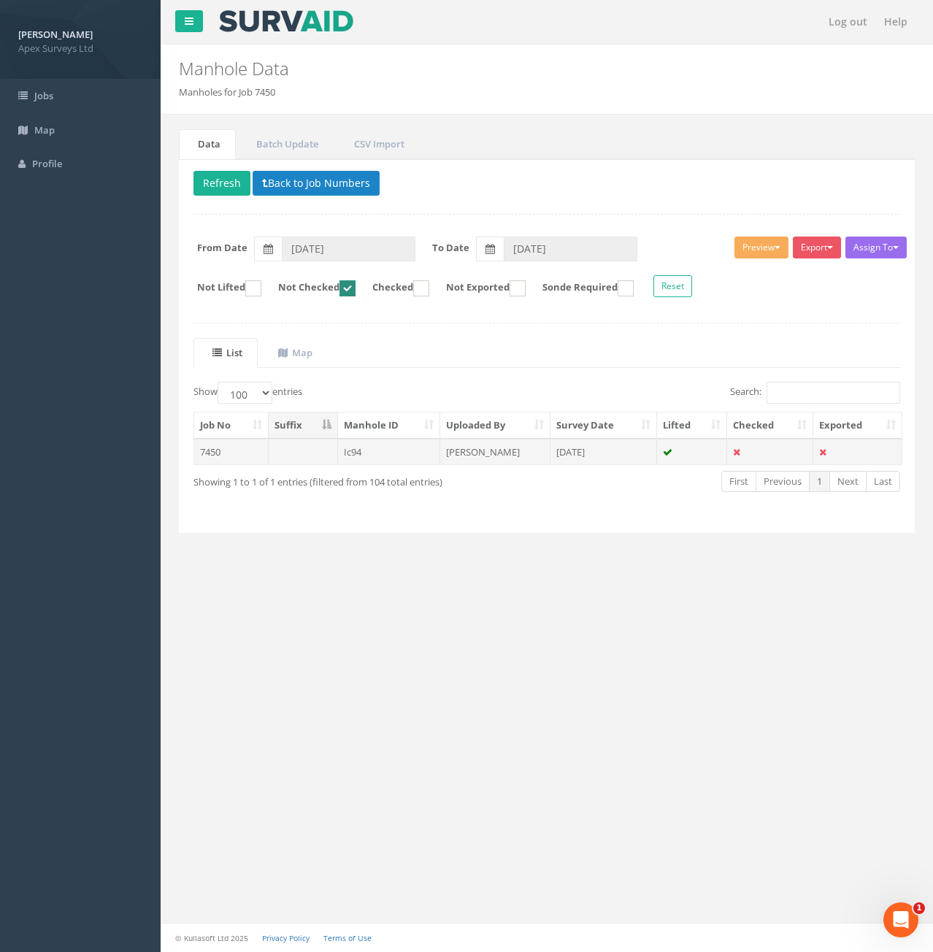
click at [301, 450] on td at bounding box center [303, 452] width 69 height 26
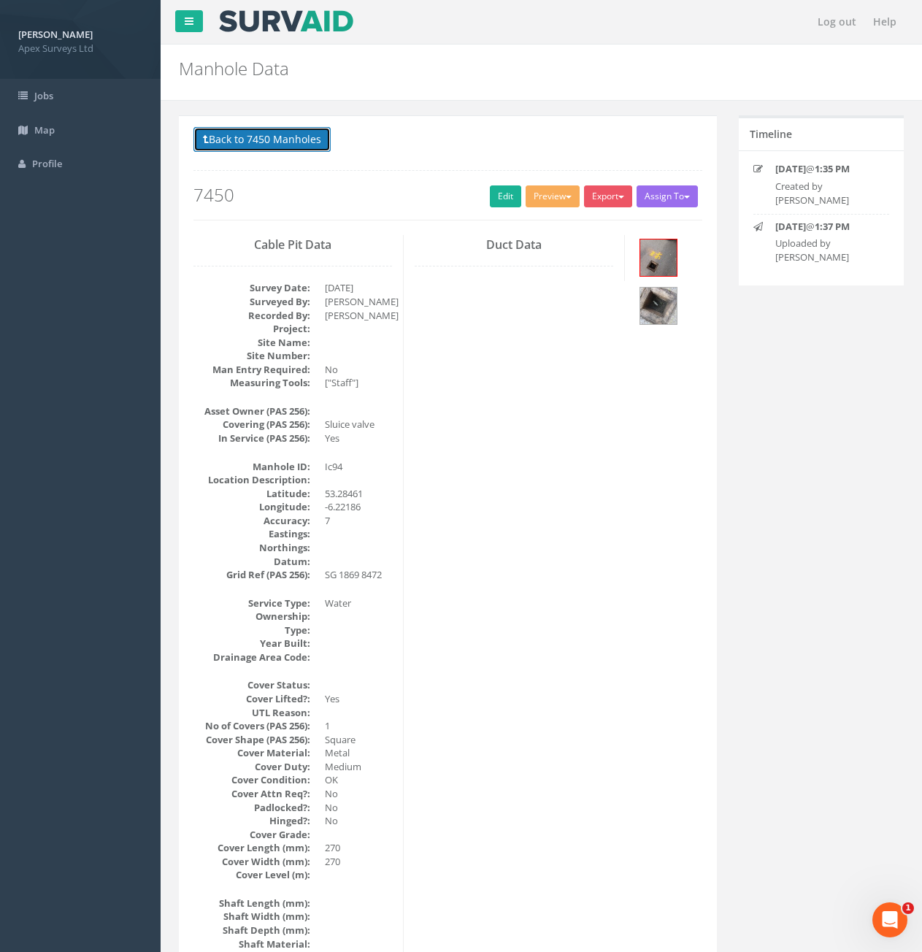
click at [275, 150] on button "Back to 7450 Manholes" at bounding box center [261, 139] width 137 height 25
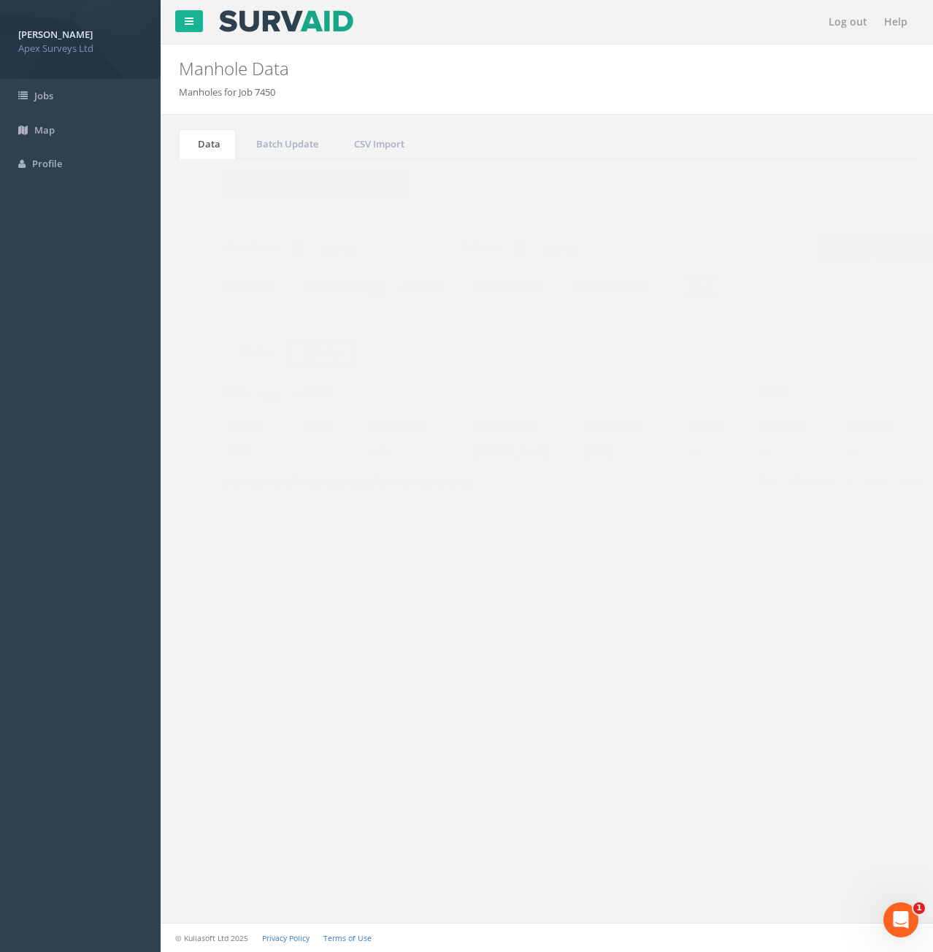
click at [303, 349] on uib-tab-heading "Map" at bounding box center [295, 352] width 34 height 13
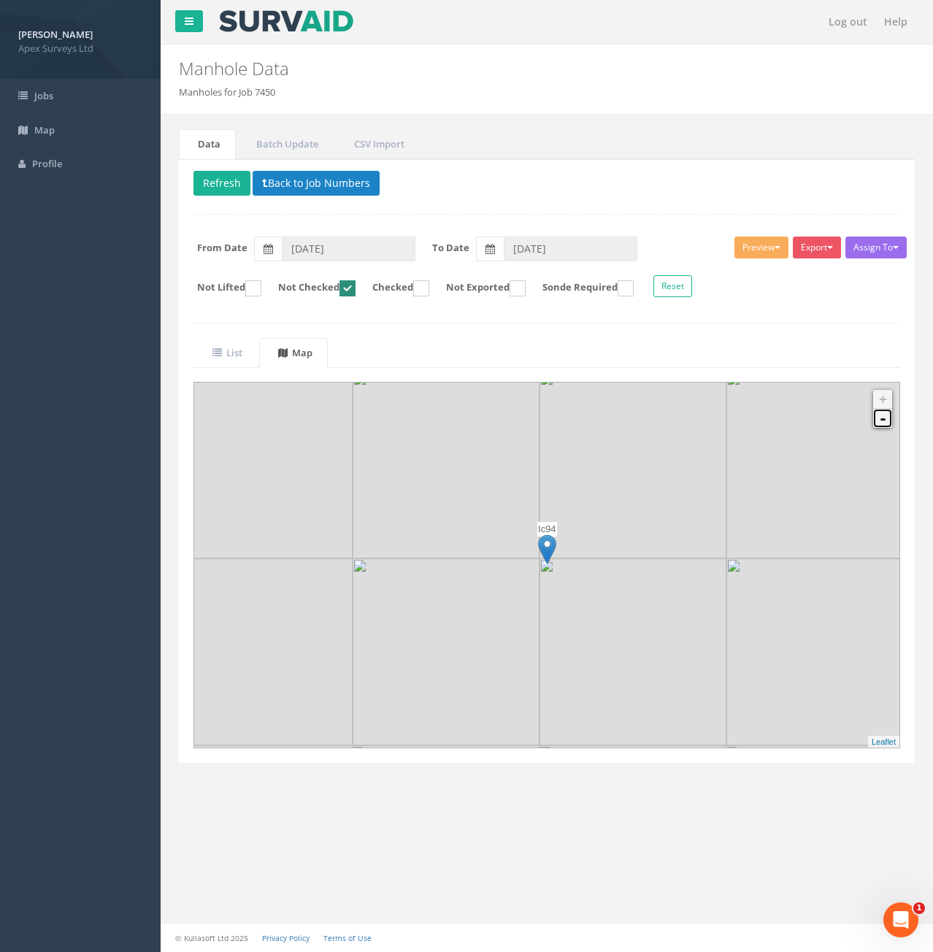
click at [878, 424] on link "-" at bounding box center [882, 418] width 19 height 19
click at [355, 291] on ins at bounding box center [347, 288] width 16 height 16
checkbox input "false"
